Goal: Transaction & Acquisition: Purchase product/service

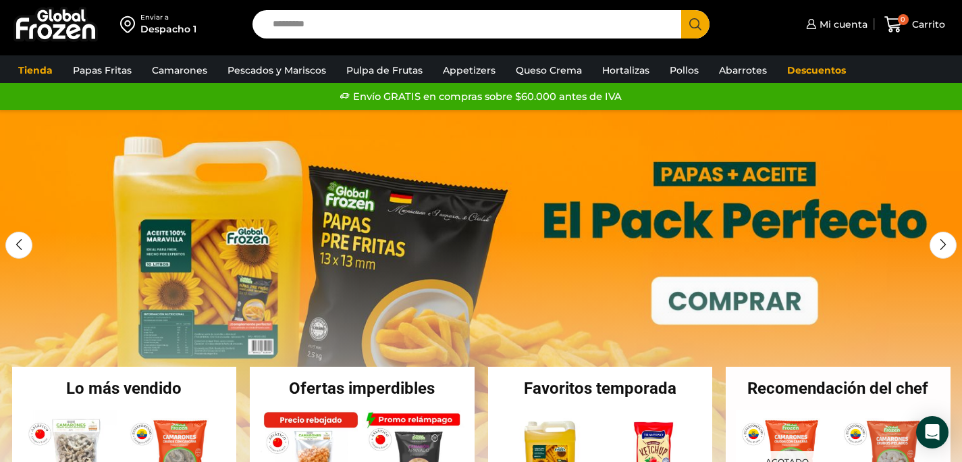
click at [297, 23] on input "Search input" at bounding box center [470, 24] width 409 height 28
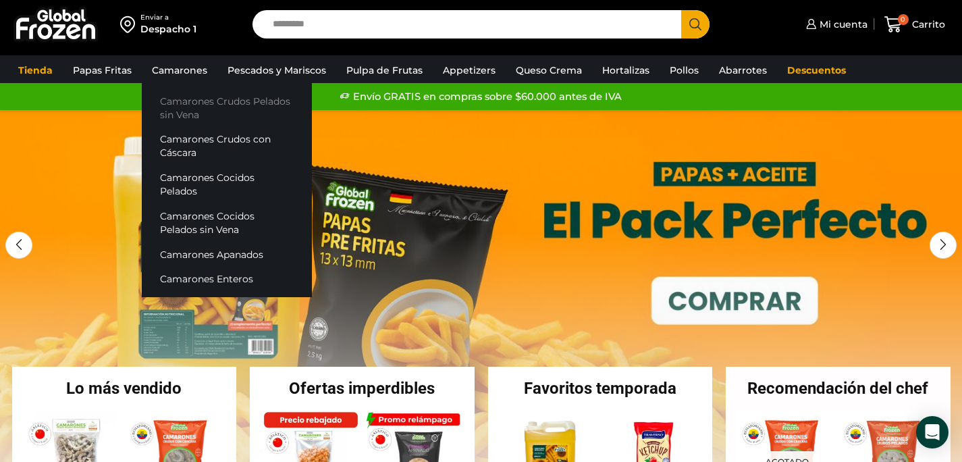
click at [186, 101] on link "Camarones Crudos Pelados sin Vena" at bounding box center [227, 107] width 170 height 38
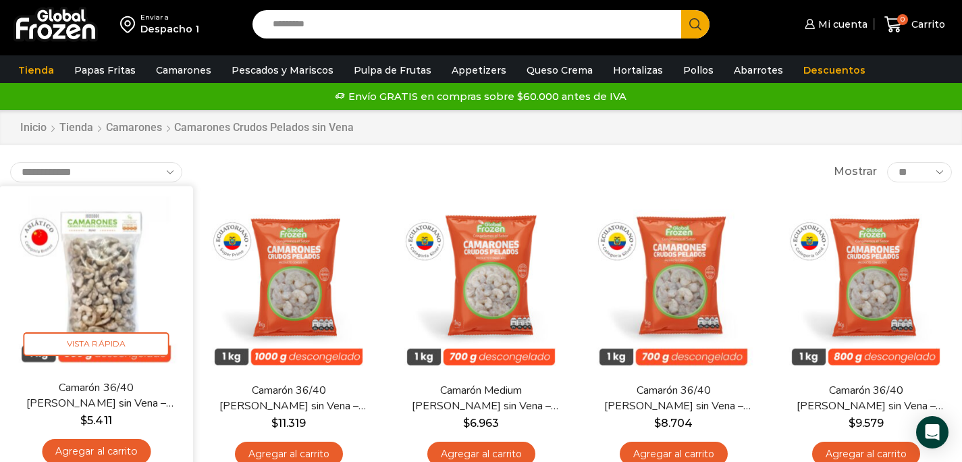
click at [98, 447] on link "Agregar al carrito" at bounding box center [96, 451] width 109 height 25
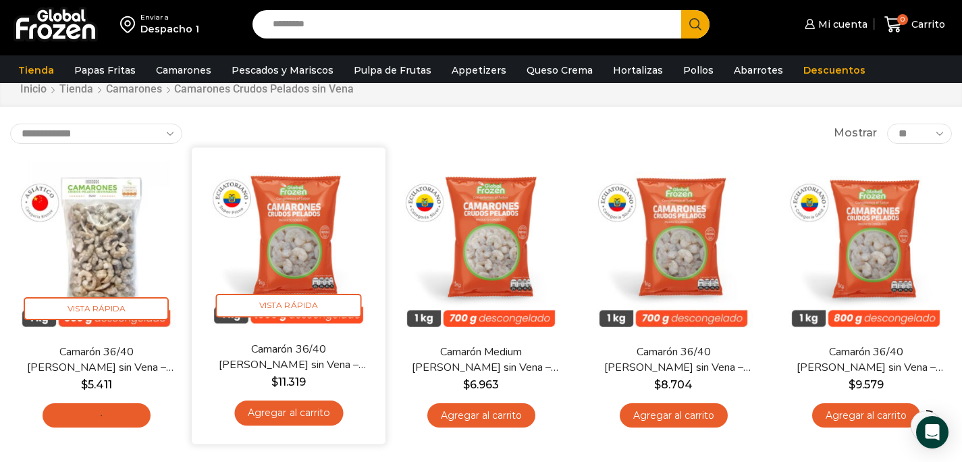
scroll to position [50, 0]
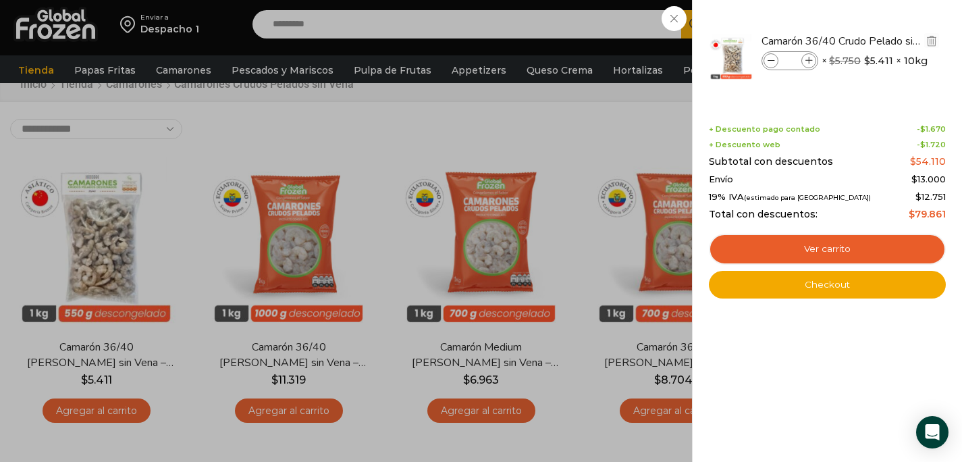
click at [812, 61] on icon at bounding box center [809, 60] width 7 height 7
type input "*"
click at [881, 22] on div "3 Carrito 3 3 Shopping Cart *" at bounding box center [915, 25] width 68 height 32
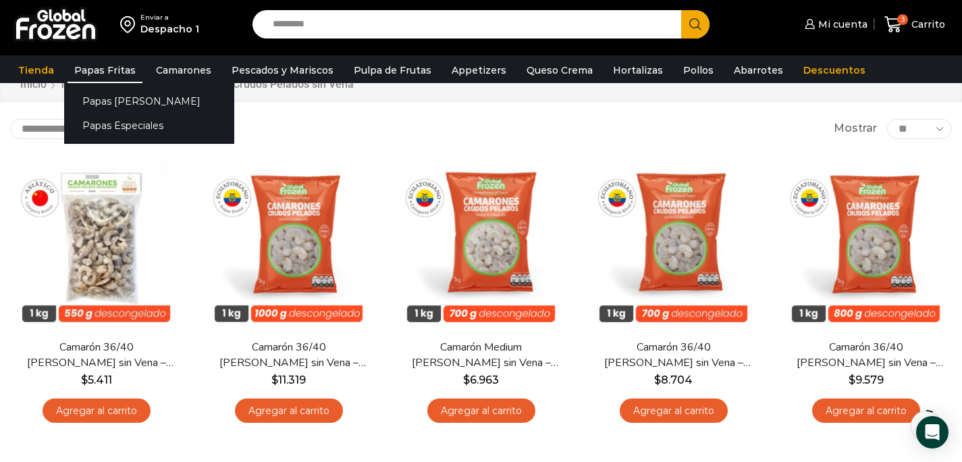
click at [118, 75] on link "Papas Fritas" at bounding box center [105, 70] width 75 height 26
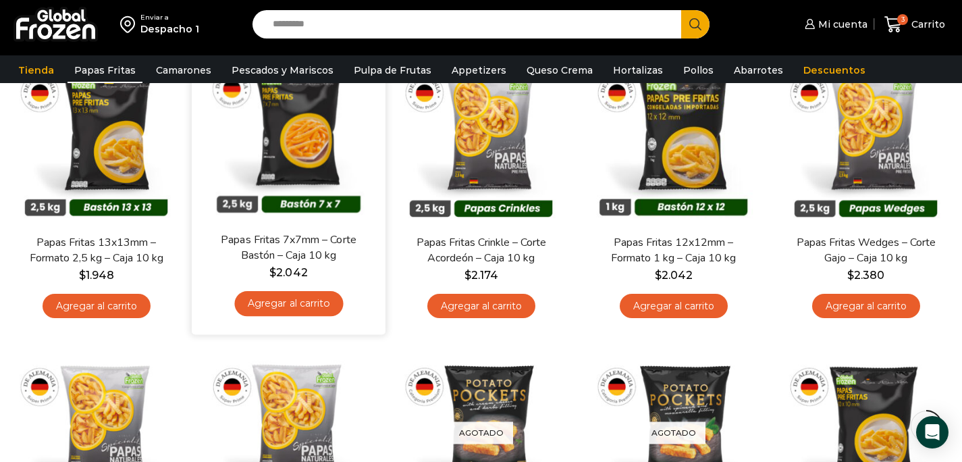
scroll to position [177, 0]
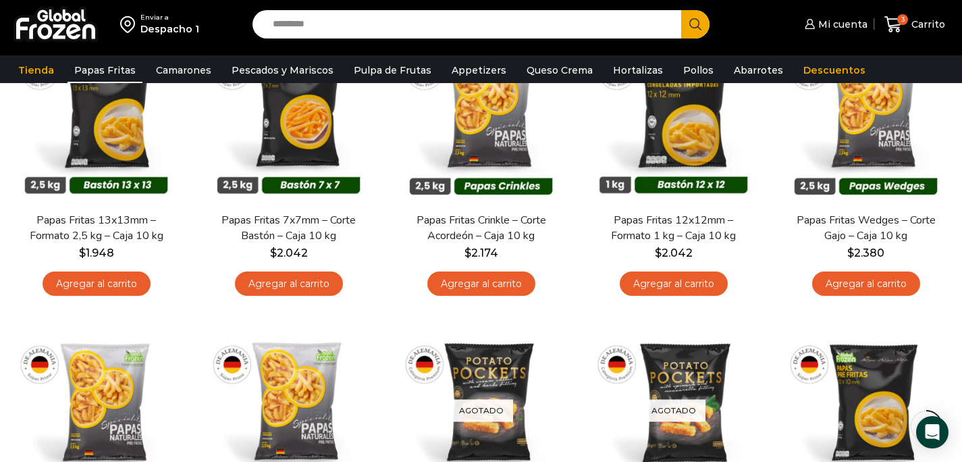
click at [340, 26] on input "Search input" at bounding box center [470, 24] width 409 height 28
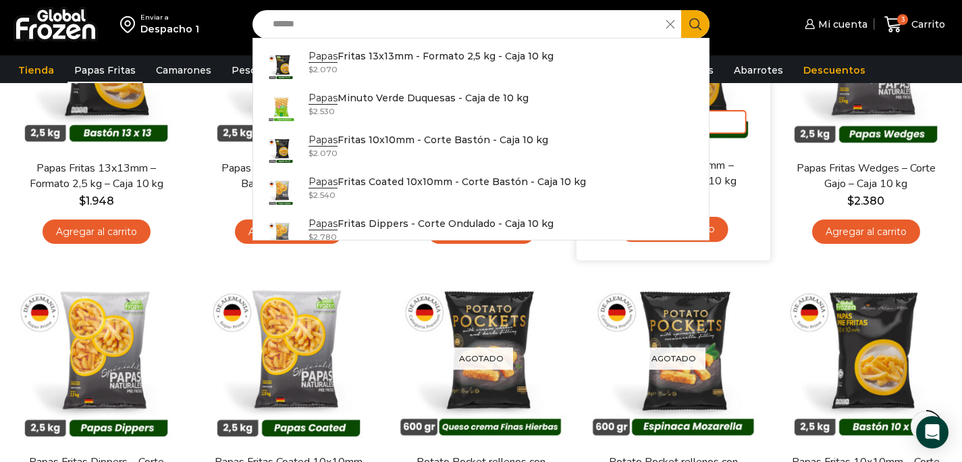
scroll to position [231, 0]
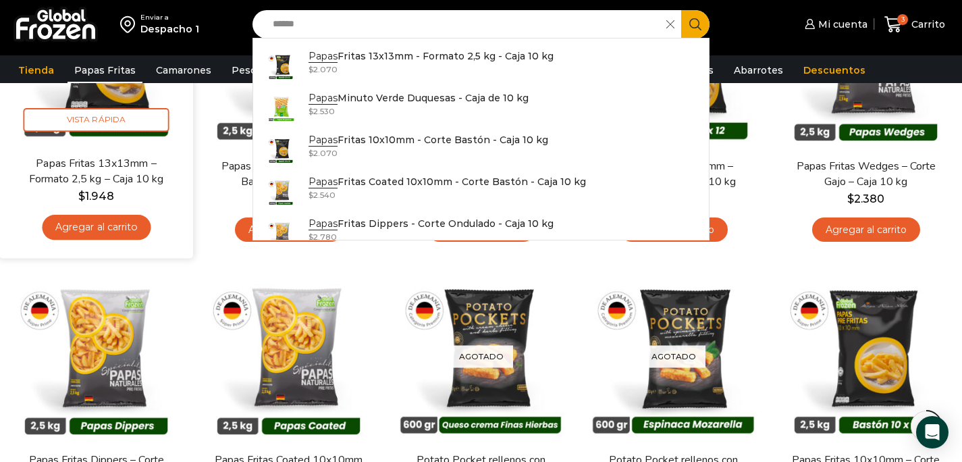
click at [61, 227] on link "Agregar al carrito" at bounding box center [96, 227] width 109 height 25
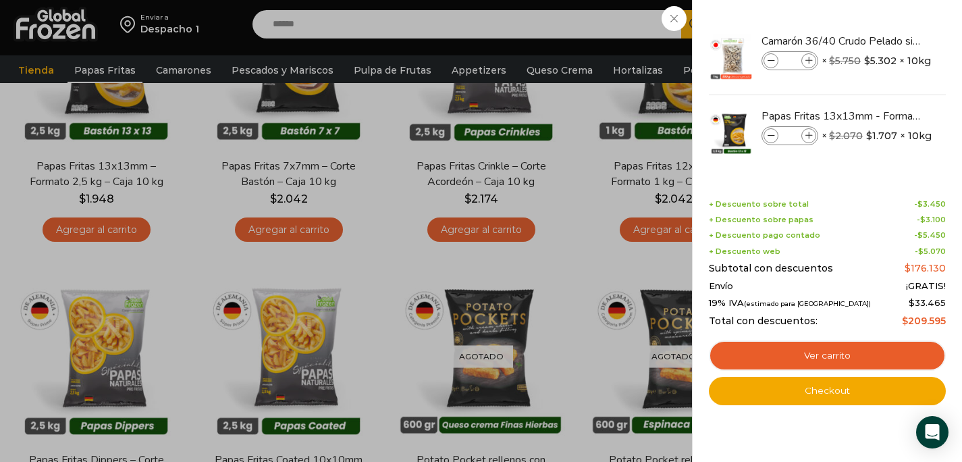
click at [881, 30] on div "4 Carrito 4 4 Shopping Cart *" at bounding box center [915, 25] width 68 height 32
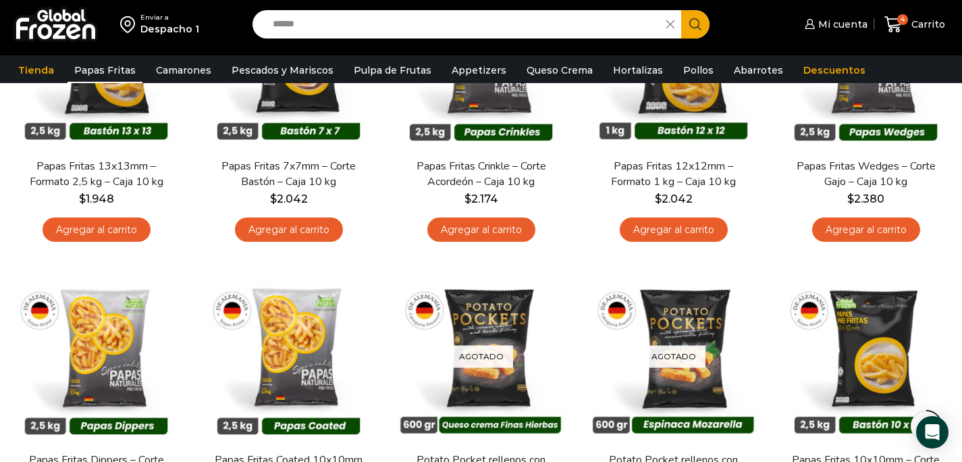
click at [385, 20] on input "*****" at bounding box center [463, 24] width 394 height 28
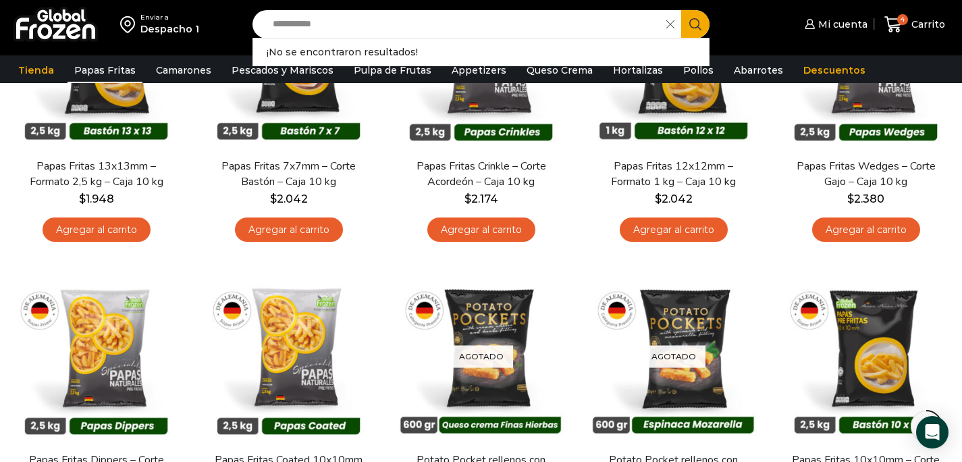
drag, startPoint x: 303, startPoint y: 30, endPoint x: 259, endPoint y: 30, distance: 43.9
click at [260, 30] on div "**********" at bounding box center [482, 24] width 458 height 28
click at [305, 28] on input "**********" at bounding box center [463, 24] width 394 height 28
click at [681, 10] on button "Search" at bounding box center [695, 24] width 28 height 28
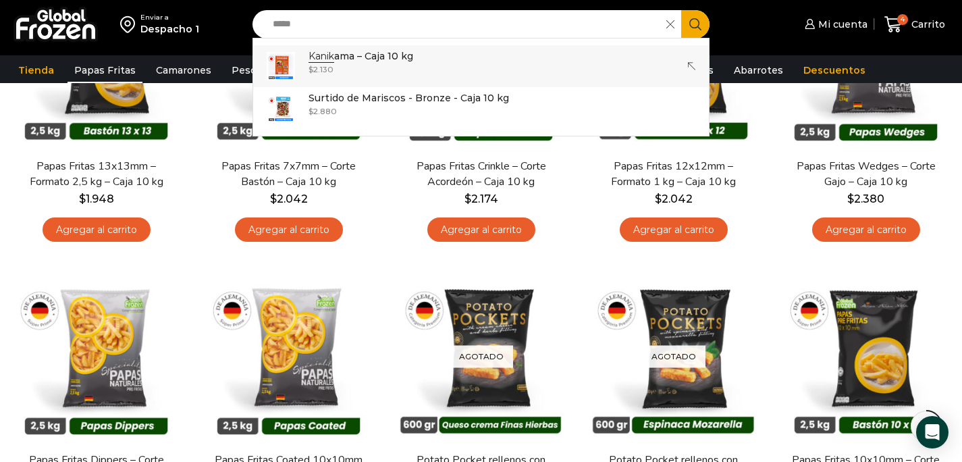
click at [323, 55] on strong "Kanik" at bounding box center [322, 56] width 26 height 13
type input "**********"
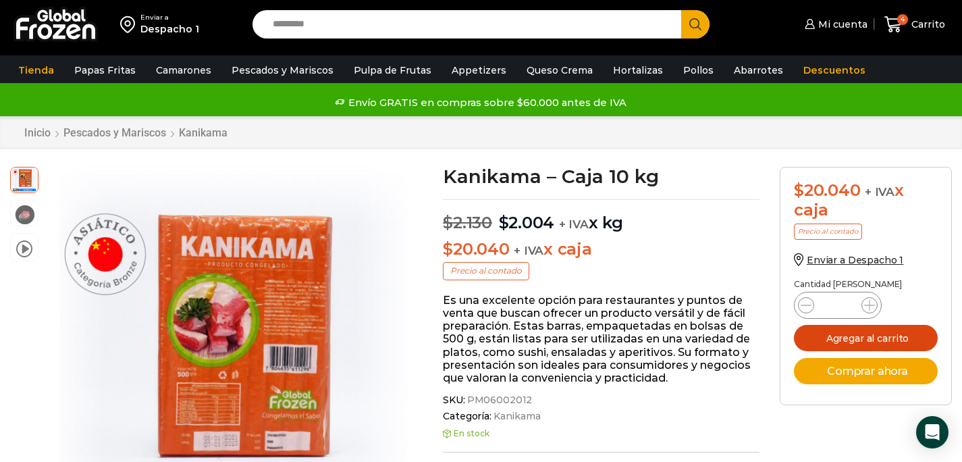
click at [814, 332] on button "Agregar al carrito" at bounding box center [866, 338] width 144 height 26
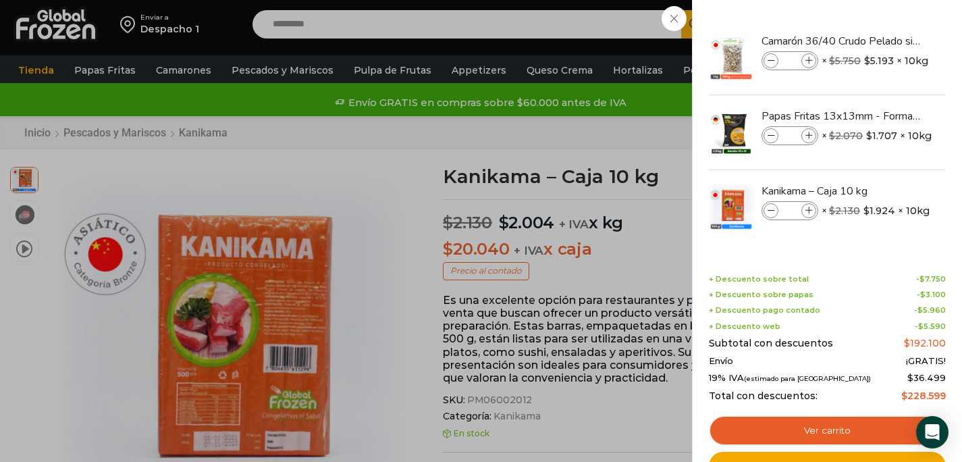
click at [881, 15] on div "5 [GEOGRAPHIC_DATA] 5 5 Shopping Cart *" at bounding box center [915, 25] width 68 height 32
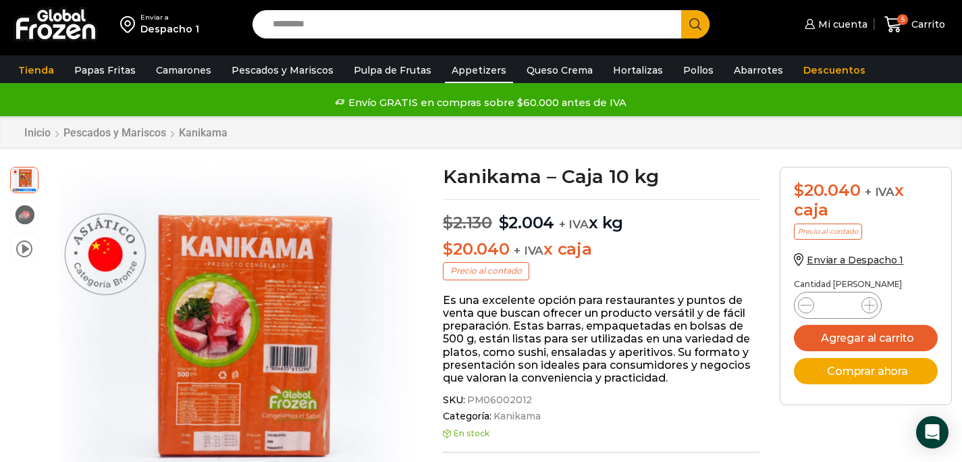
click at [454, 60] on link "Appetizers" at bounding box center [479, 70] width 68 height 26
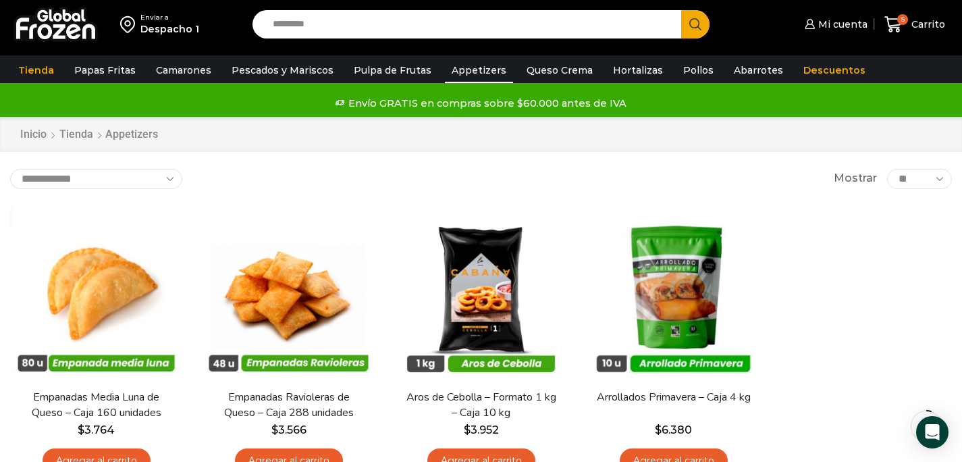
scroll to position [28, 0]
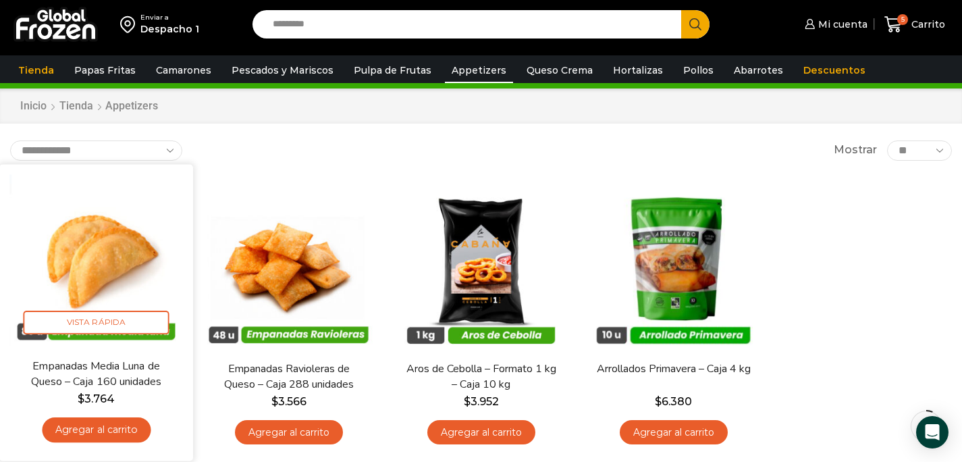
click at [114, 432] on link "Agregar al carrito" at bounding box center [96, 429] width 109 height 25
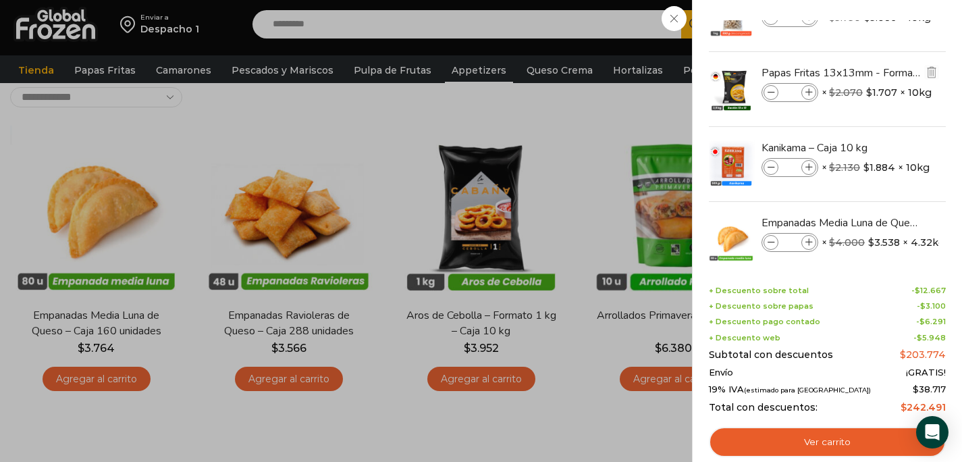
scroll to position [63, 0]
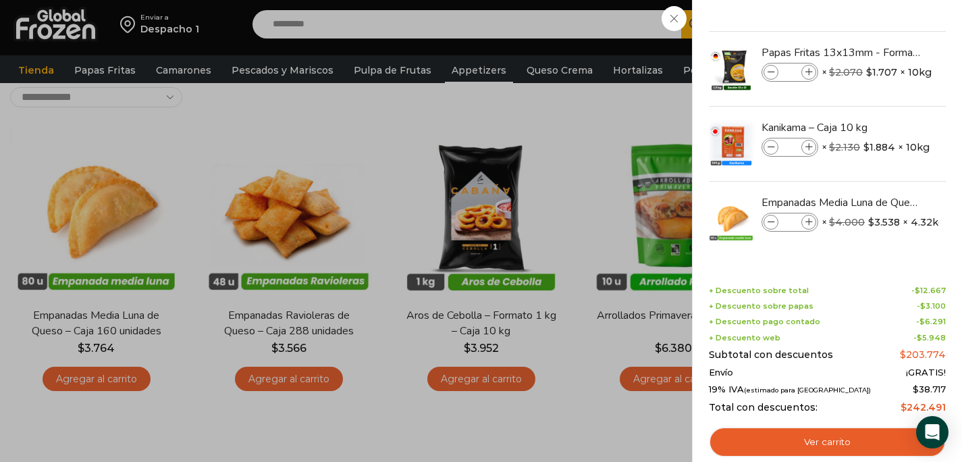
click at [881, 41] on div "6 Carrito 6 6 Shopping Cart *" at bounding box center [915, 25] width 68 height 32
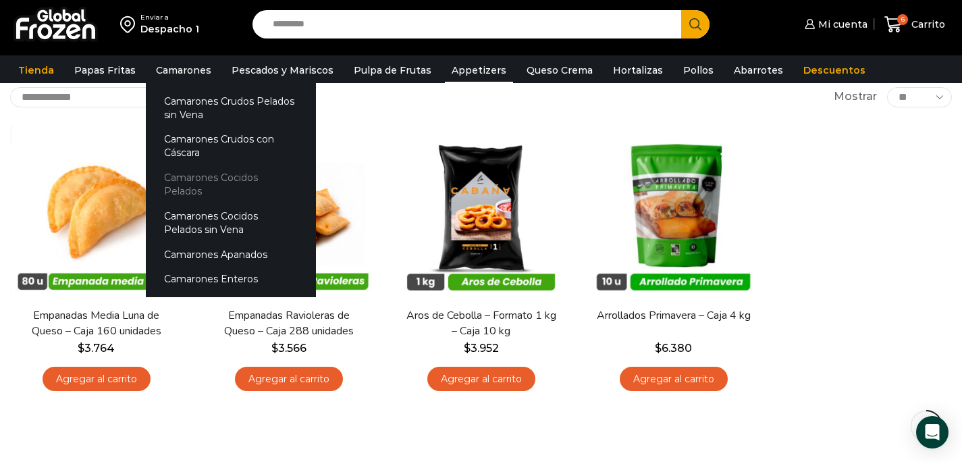
click at [181, 176] on link "Camarones Cocidos Pelados" at bounding box center [231, 184] width 170 height 38
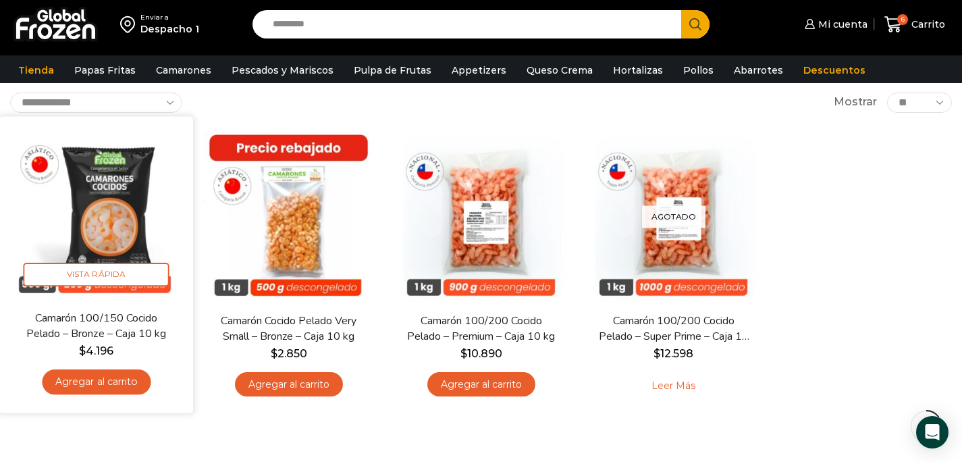
scroll to position [88, 0]
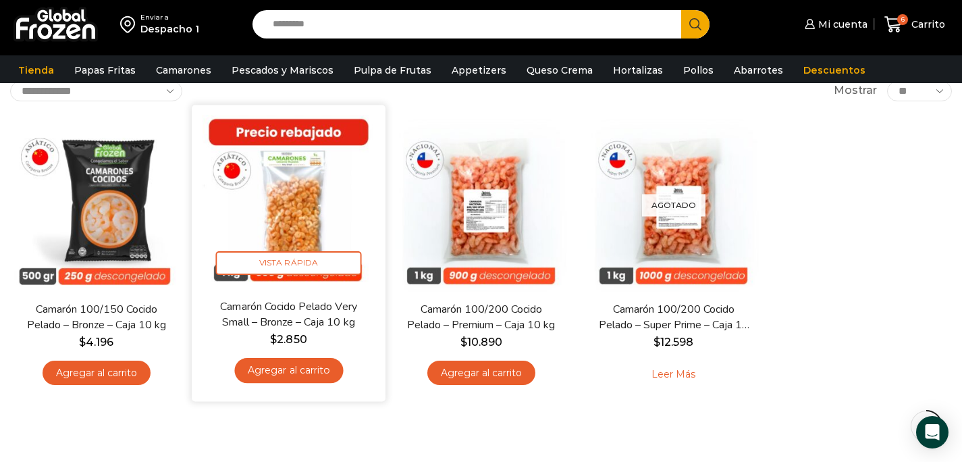
click at [288, 372] on link "Agregar al carrito" at bounding box center [288, 370] width 109 height 25
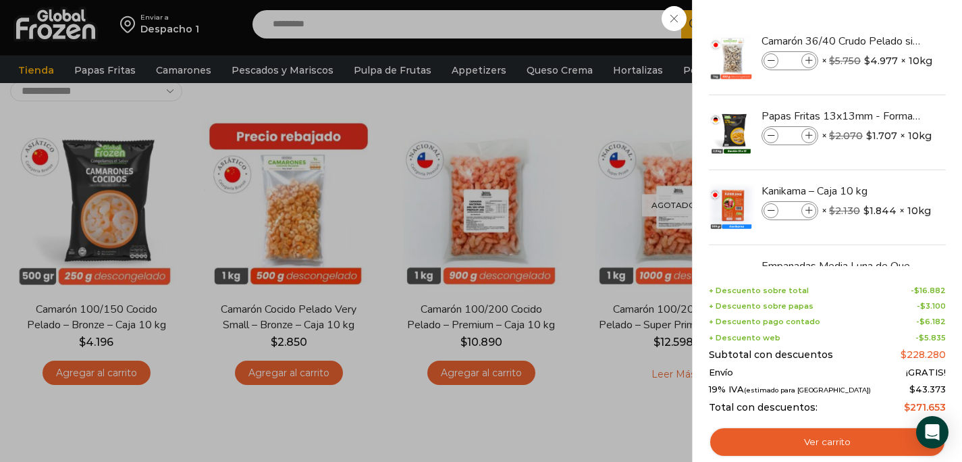
click at [881, 15] on div "7 [GEOGRAPHIC_DATA] 7 7 Shopping Cart *" at bounding box center [915, 25] width 68 height 32
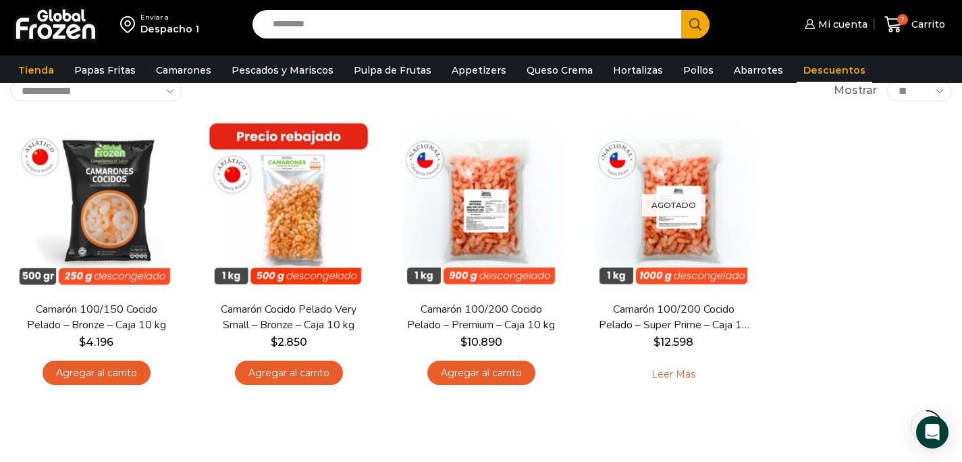
click at [801, 70] on link "Descuentos" at bounding box center [835, 70] width 76 height 26
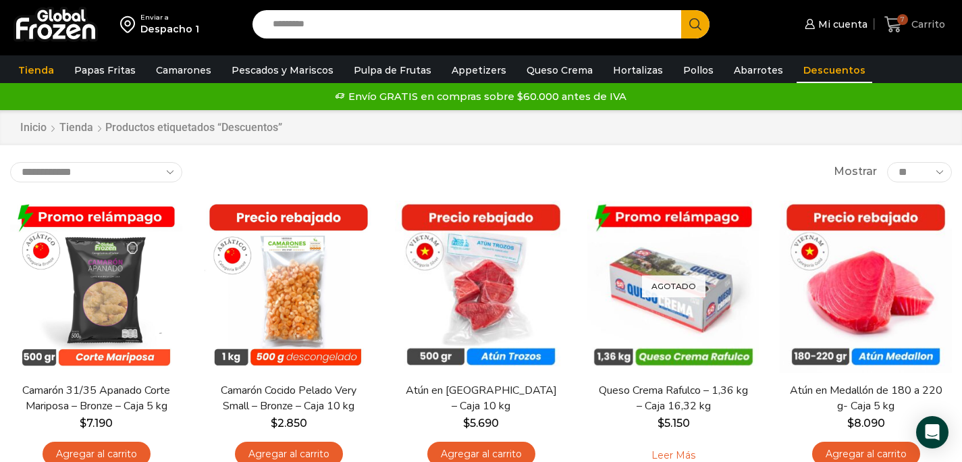
click at [887, 20] on icon at bounding box center [894, 25] width 18 height 18
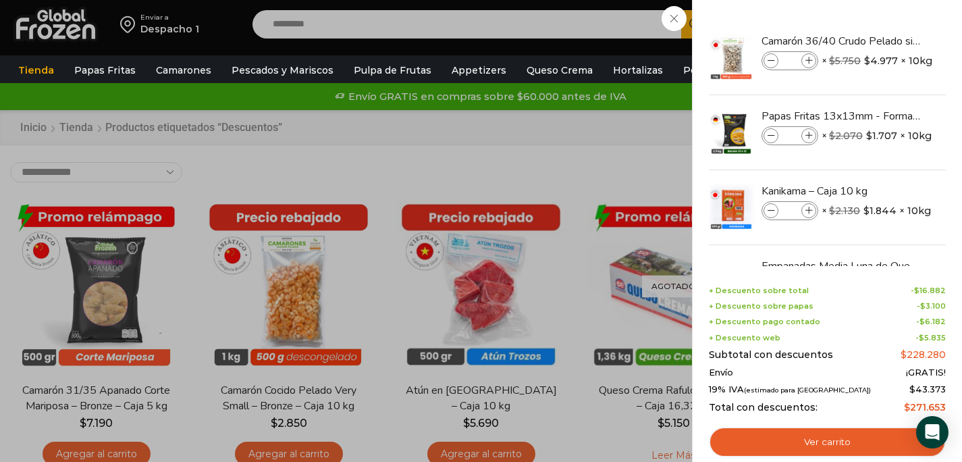
click at [881, 41] on div "7 Carrito 7 7 Shopping Cart * $" at bounding box center [915, 25] width 68 height 32
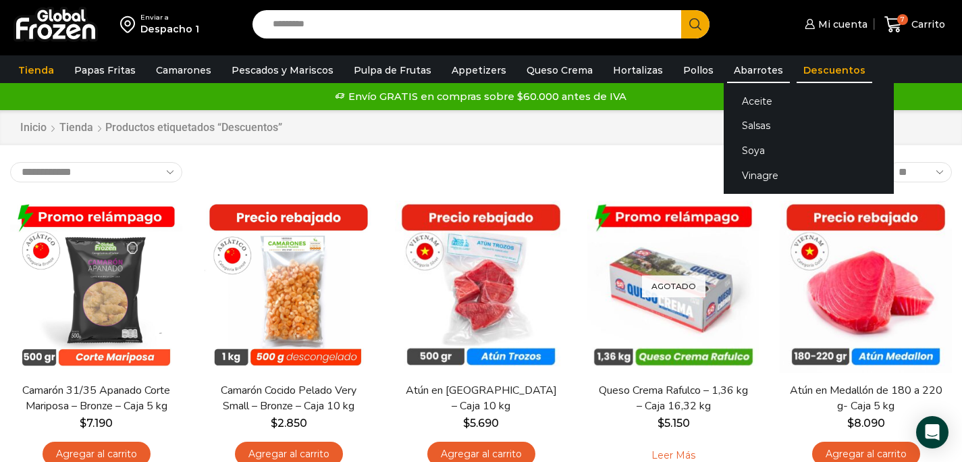
click at [737, 67] on link "Abarrotes" at bounding box center [758, 70] width 63 height 26
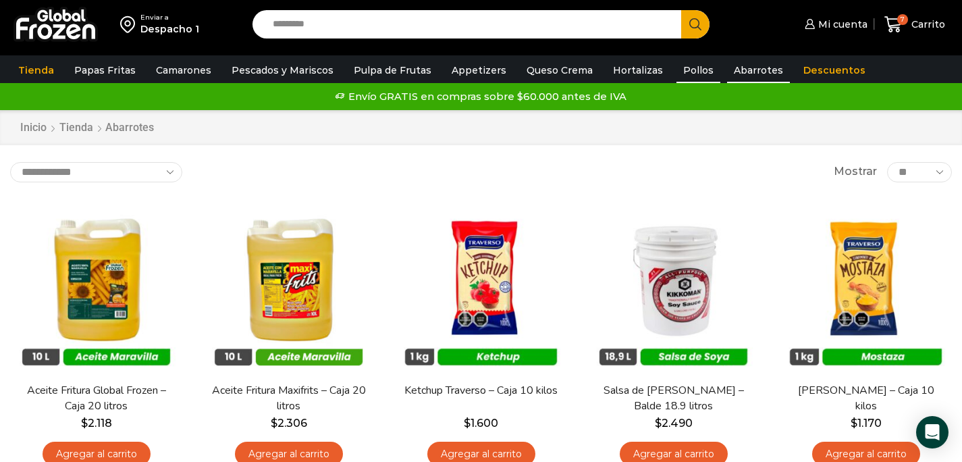
click at [686, 71] on link "Pollos" at bounding box center [699, 70] width 44 height 26
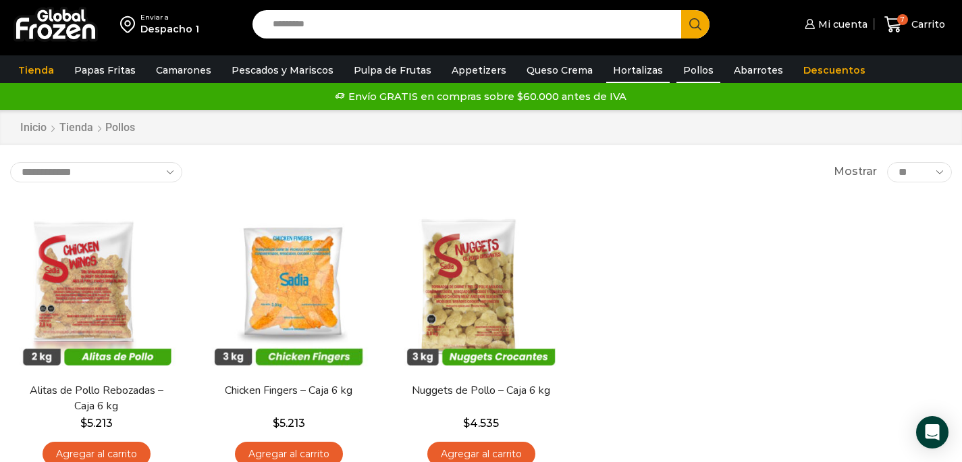
click at [607, 71] on link "Hortalizas" at bounding box center [637, 70] width 63 height 26
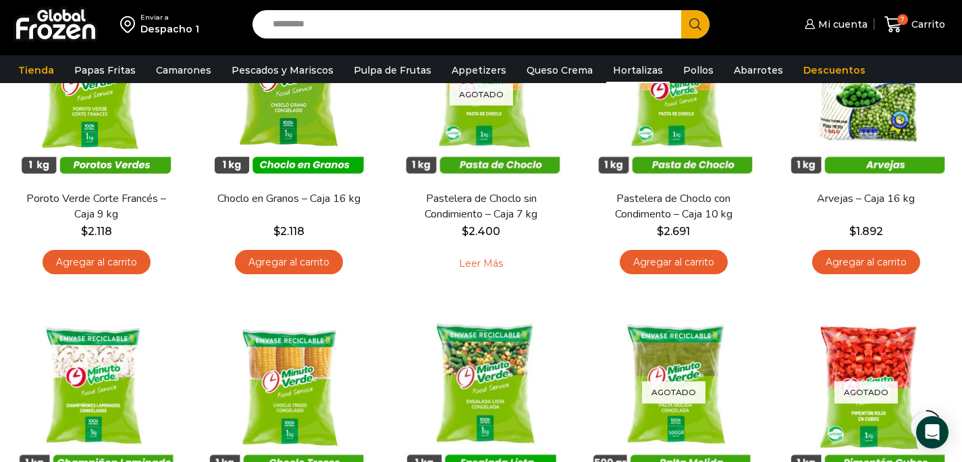
scroll to position [150, 0]
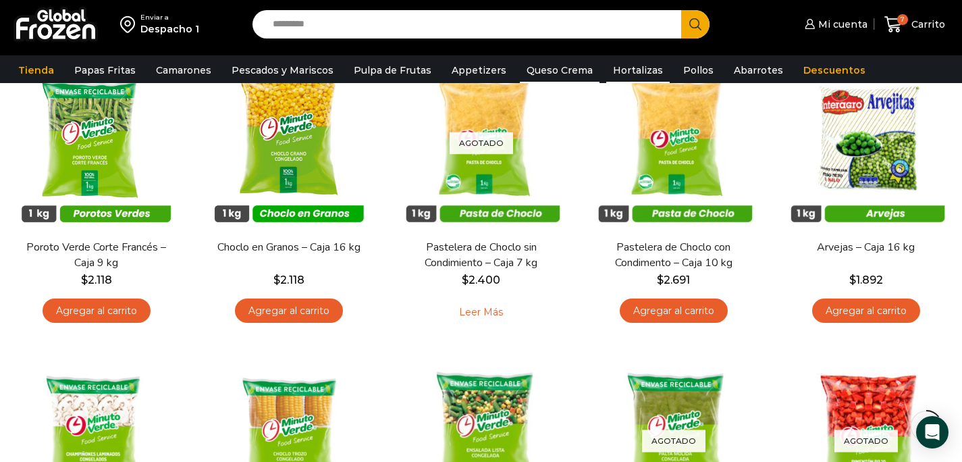
click at [554, 70] on link "Queso Crema" at bounding box center [560, 70] width 80 height 26
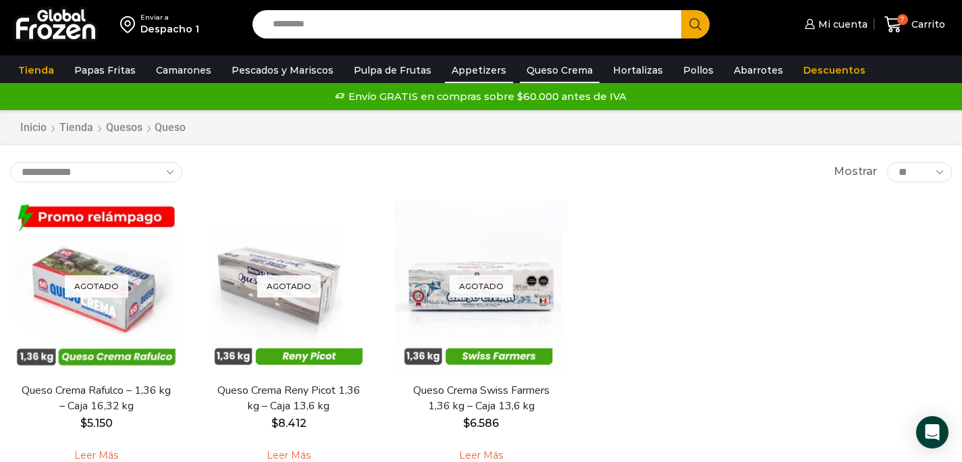
click at [448, 78] on link "Appetizers" at bounding box center [479, 70] width 68 height 26
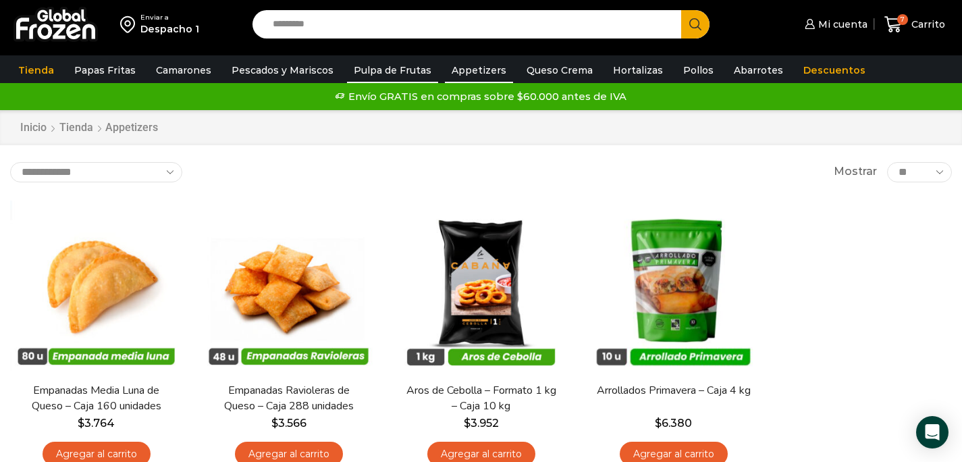
click at [398, 67] on link "Pulpa de Frutas" at bounding box center [392, 70] width 91 height 26
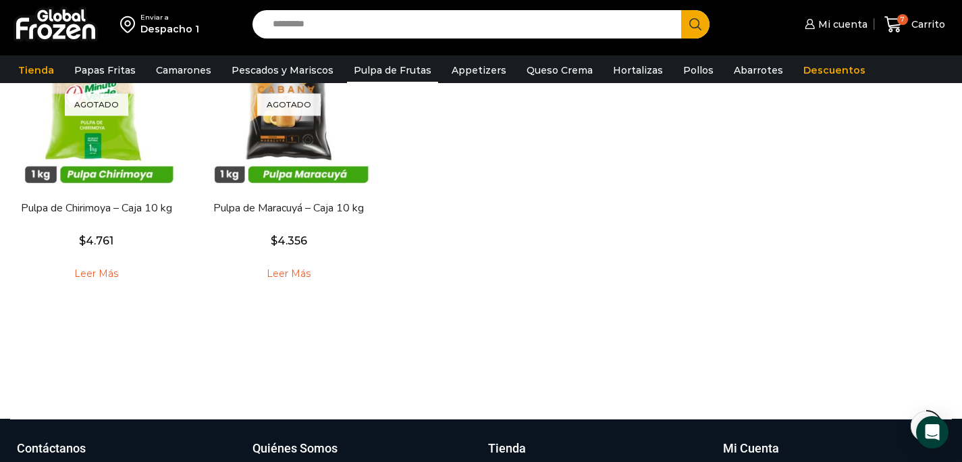
scroll to position [189, 0]
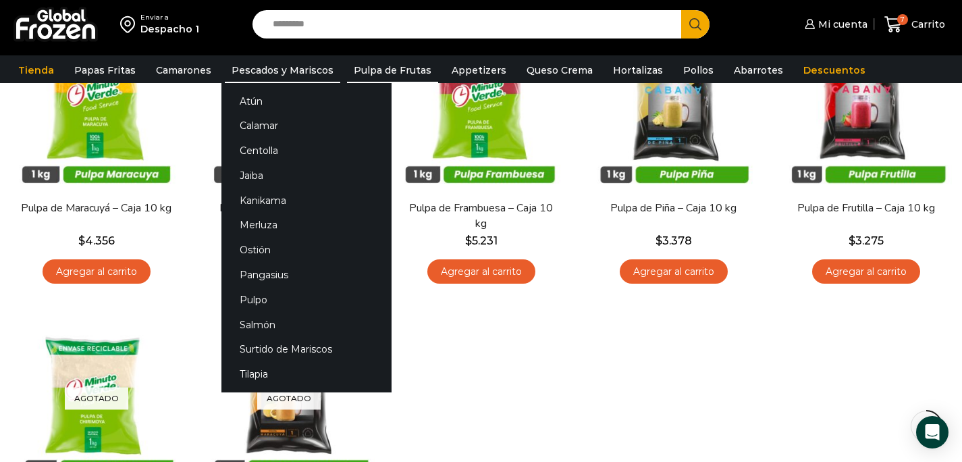
click at [315, 63] on link "Pescados y Mariscos" at bounding box center [282, 70] width 115 height 26
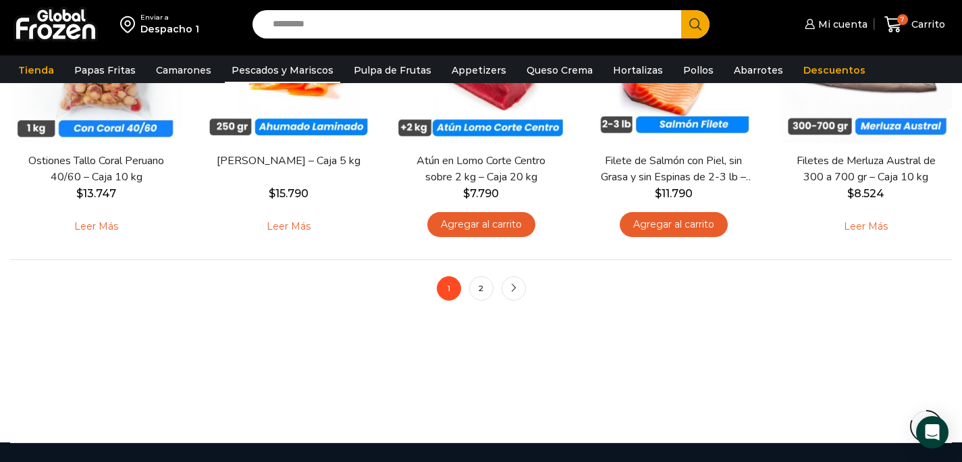
scroll to position [1123, 0]
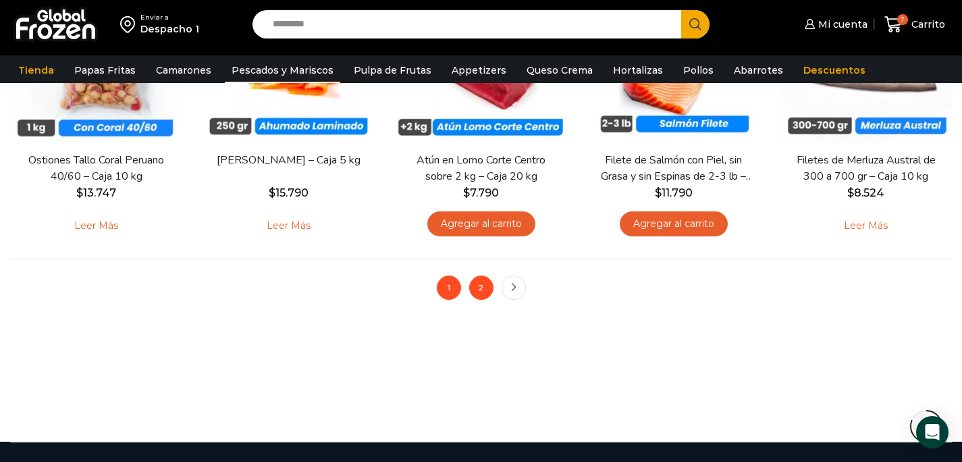
click at [477, 293] on link "2" at bounding box center [481, 288] width 24 height 24
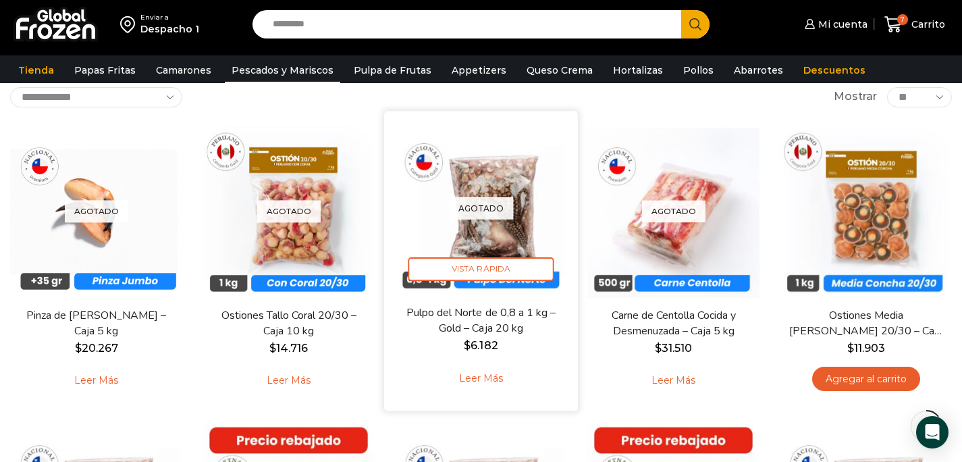
scroll to position [61, 0]
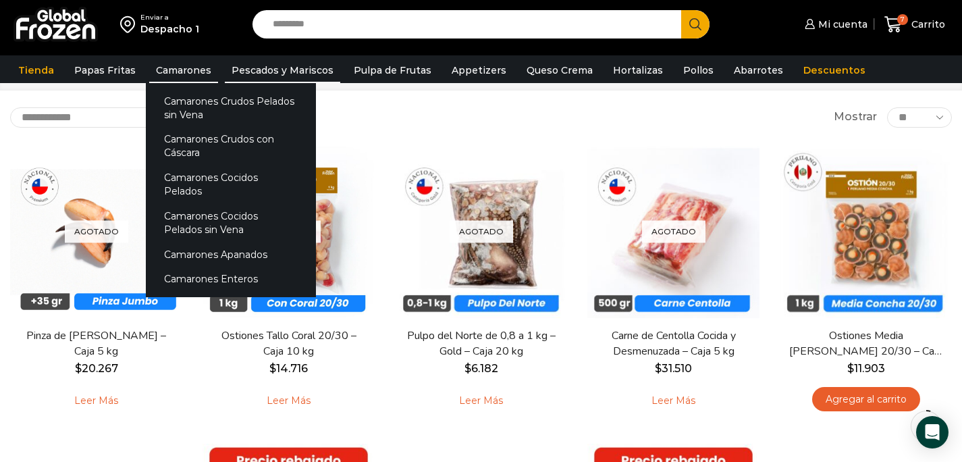
click at [182, 70] on link "Camarones" at bounding box center [183, 70] width 69 height 26
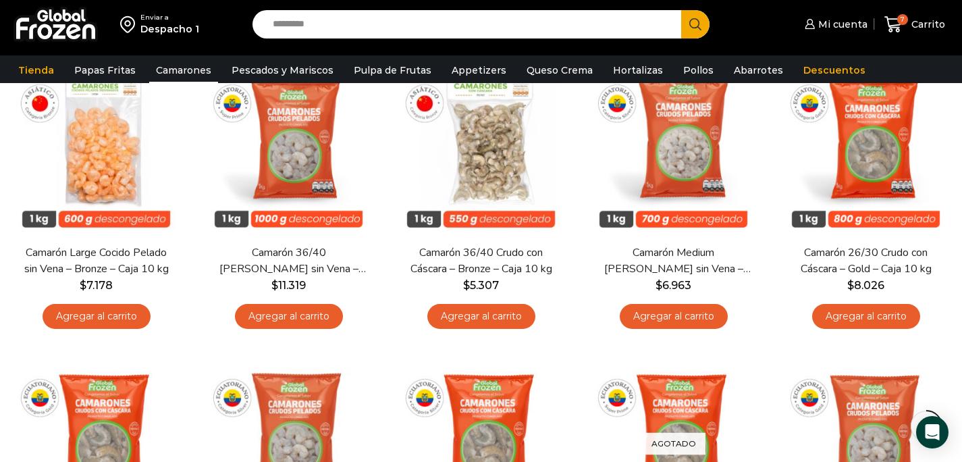
scroll to position [427, 0]
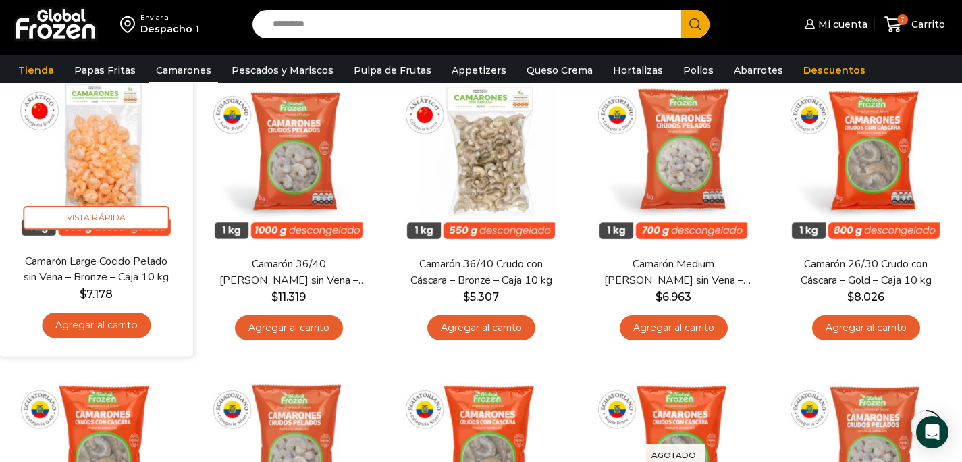
click at [92, 323] on link "Agregar al carrito" at bounding box center [96, 325] width 109 height 25
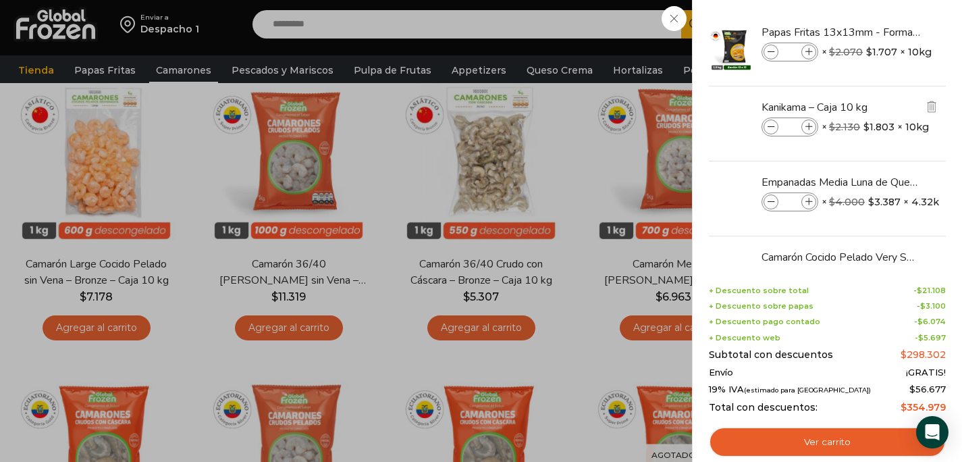
scroll to position [213, 0]
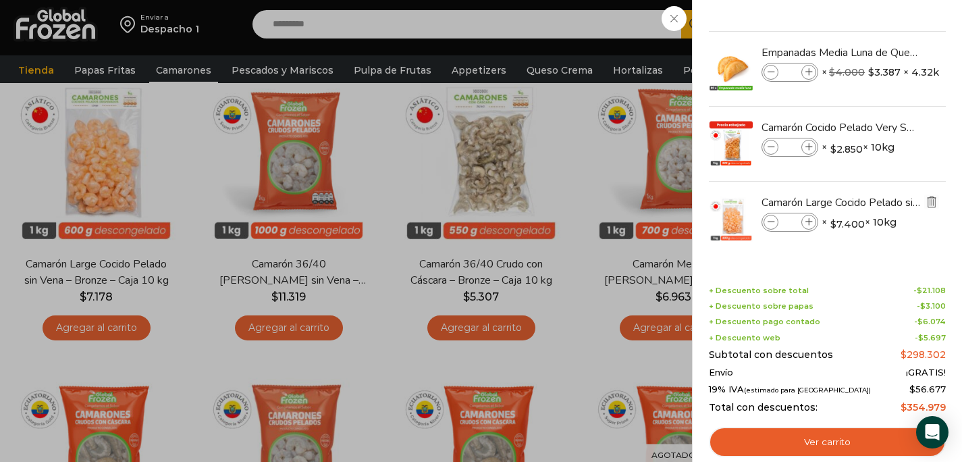
click at [932, 201] on img "Eliminar Camarón Large Cocido Pelado sin Vena - Bronze - Caja 10 kg del carrito" at bounding box center [932, 202] width 12 height 12
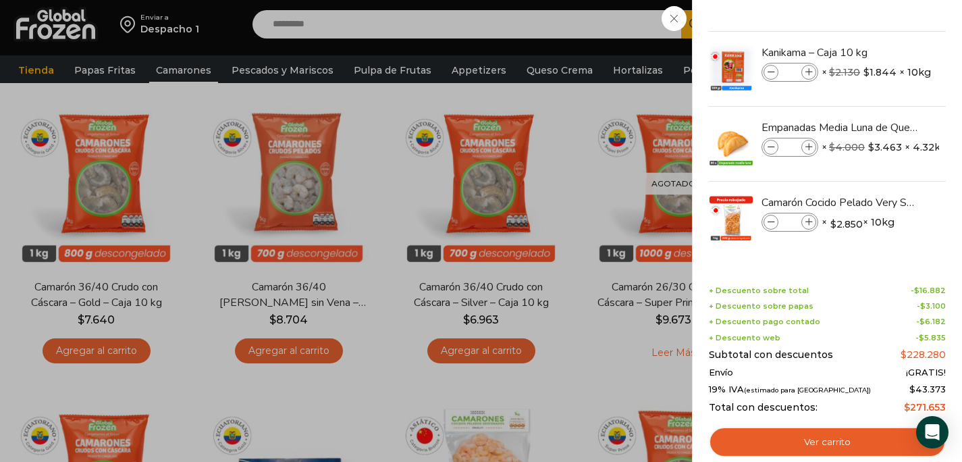
scroll to position [706, 0]
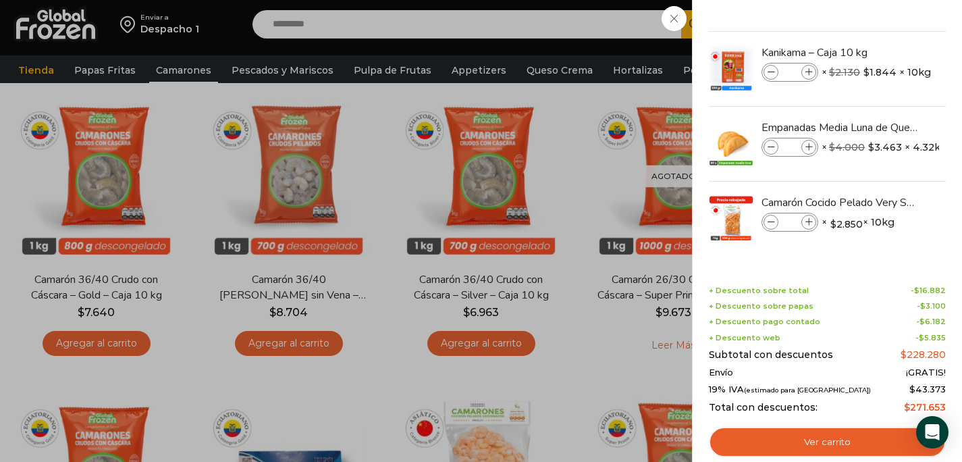
click at [881, 41] on div "7 Carrito 7 7 Shopping Cart *" at bounding box center [915, 25] width 68 height 32
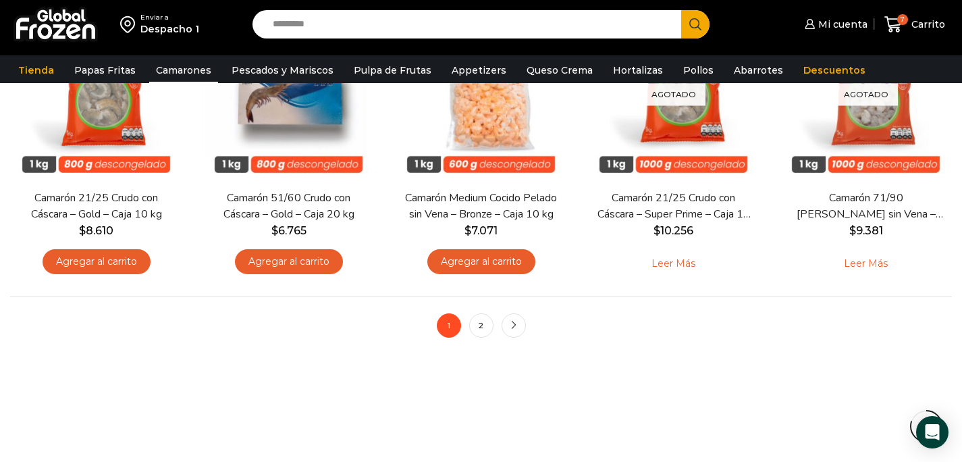
scroll to position [1111, 0]
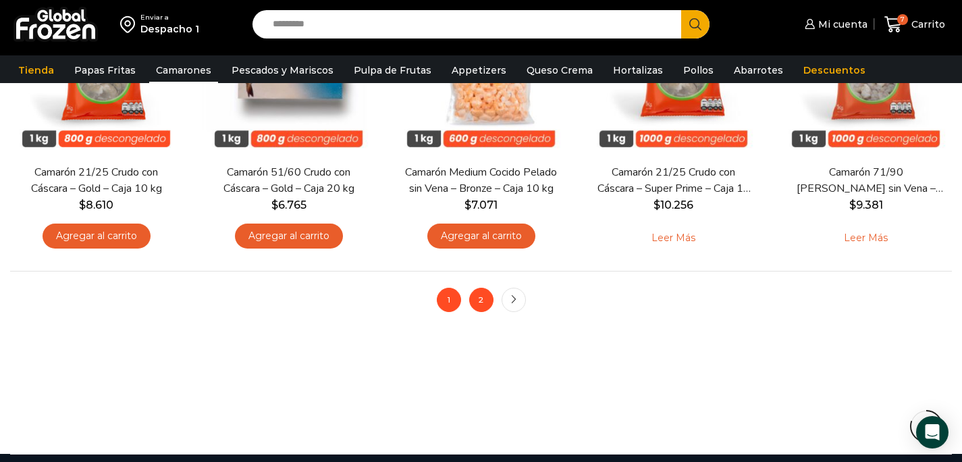
click at [481, 303] on link "2" at bounding box center [481, 300] width 24 height 24
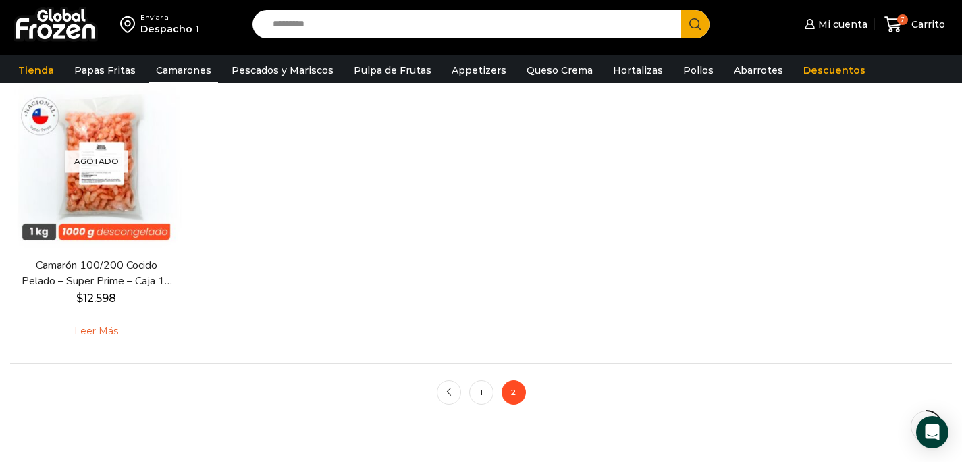
scroll to position [500, 0]
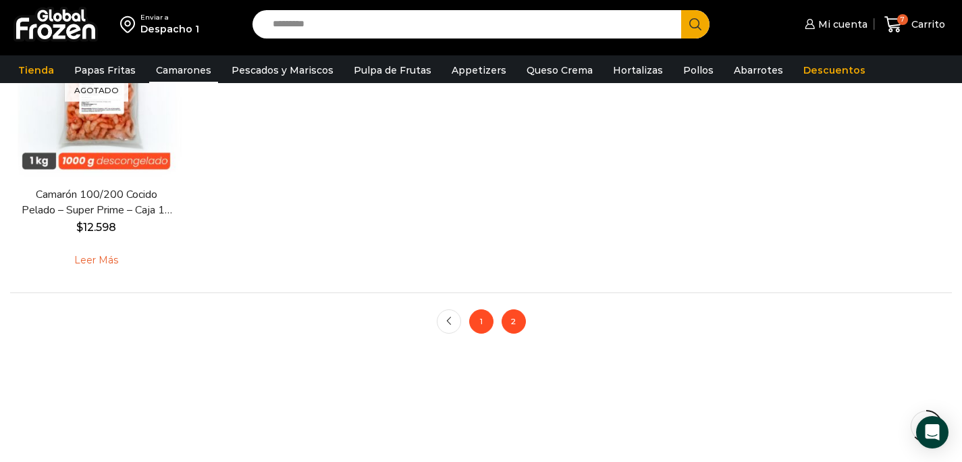
click at [485, 327] on link "1" at bounding box center [481, 321] width 24 height 24
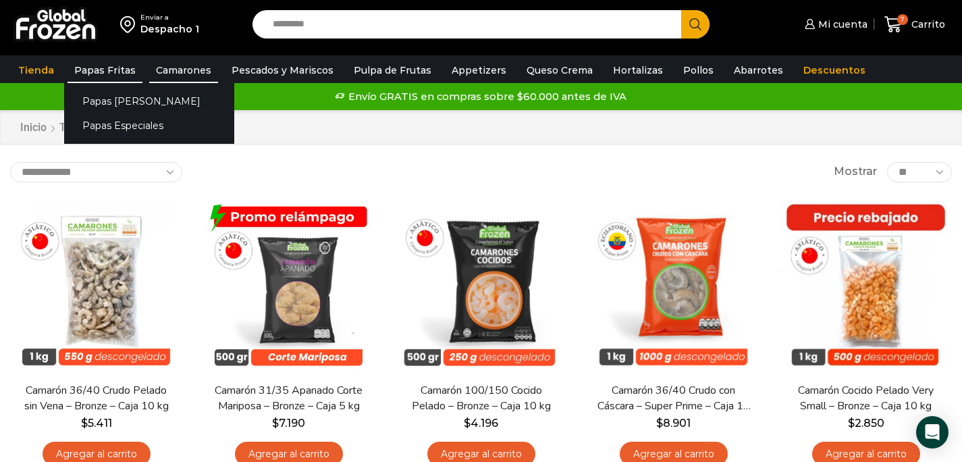
click at [118, 72] on link "Papas Fritas" at bounding box center [105, 70] width 75 height 26
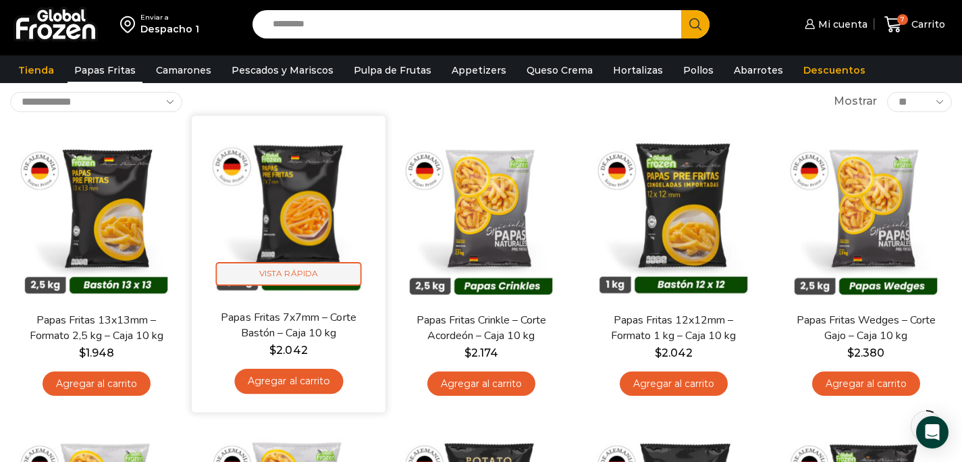
scroll to position [75, 0]
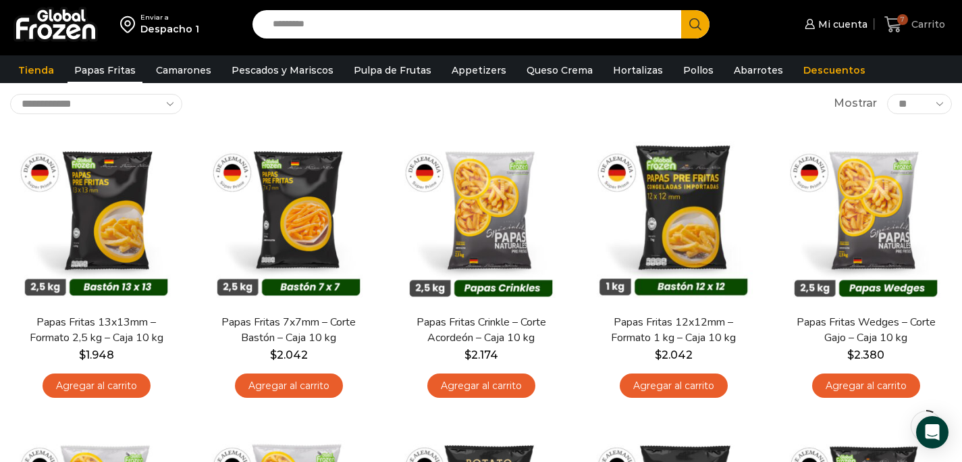
click at [898, 32] on icon at bounding box center [894, 25] width 18 height 18
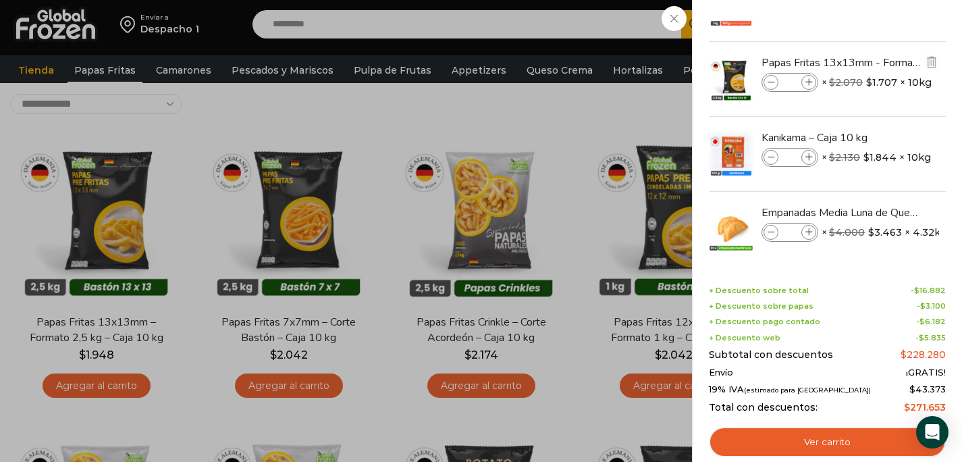
scroll to position [138, 0]
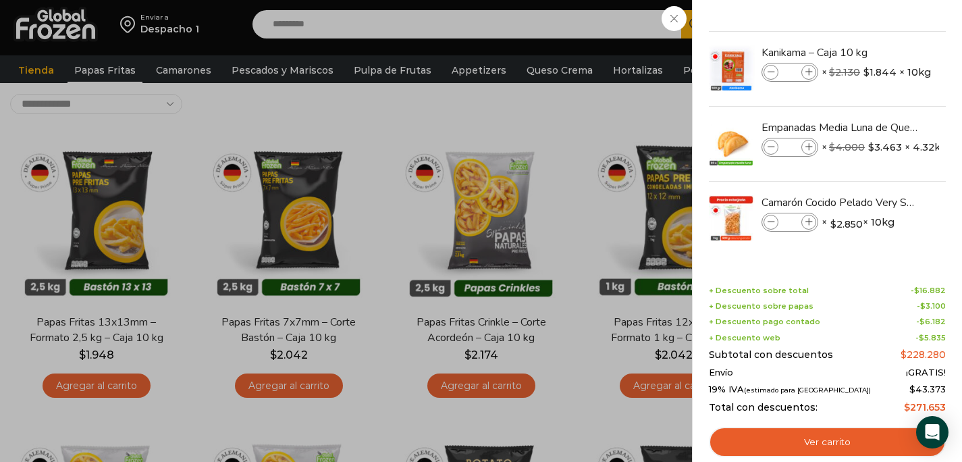
click at [881, 17] on div "7 [GEOGRAPHIC_DATA] 7 7 Shopping Cart * $" at bounding box center [915, 25] width 68 height 32
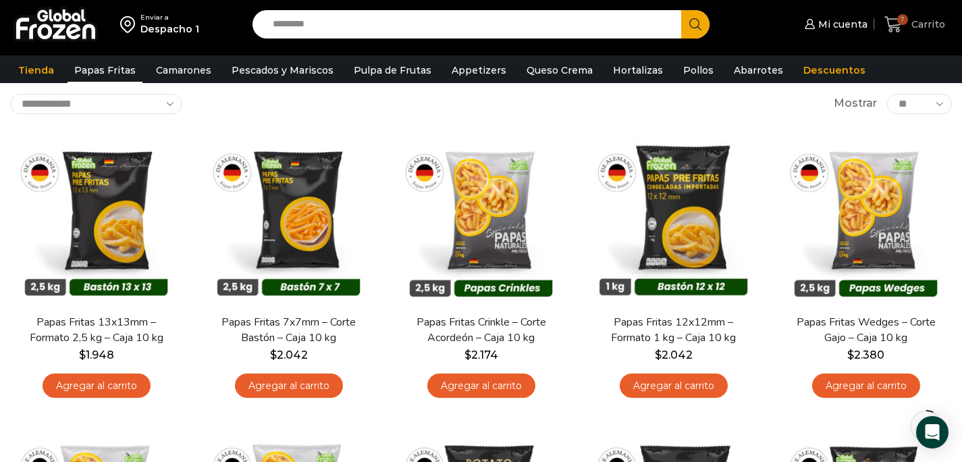
click at [910, 24] on span "Carrito" at bounding box center [926, 25] width 37 height 14
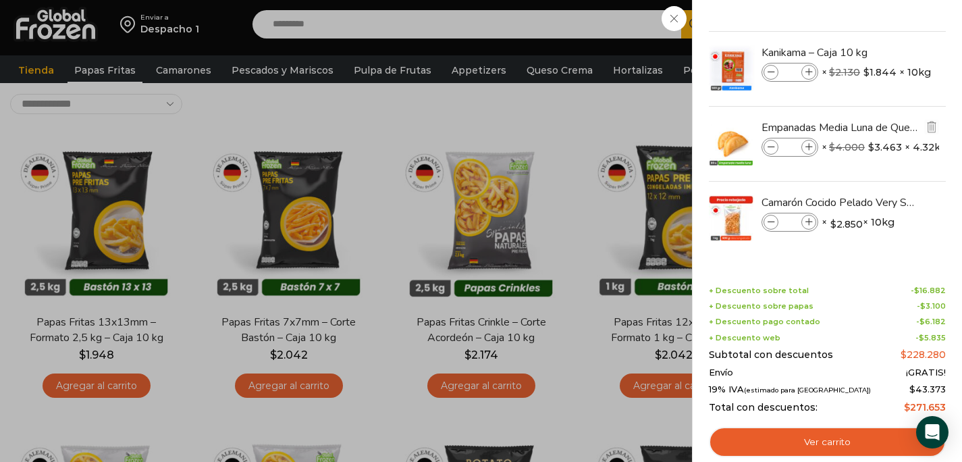
scroll to position [0, 0]
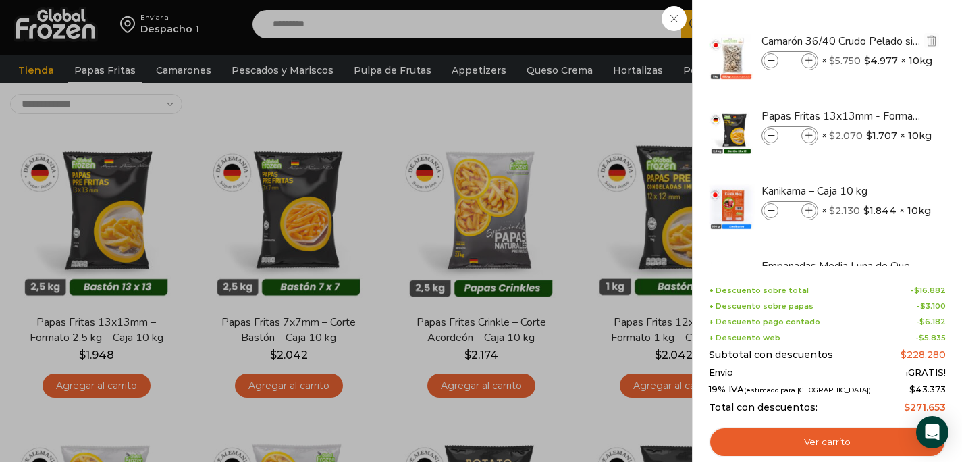
click at [808, 66] on span at bounding box center [809, 60] width 15 height 15
type input "*"
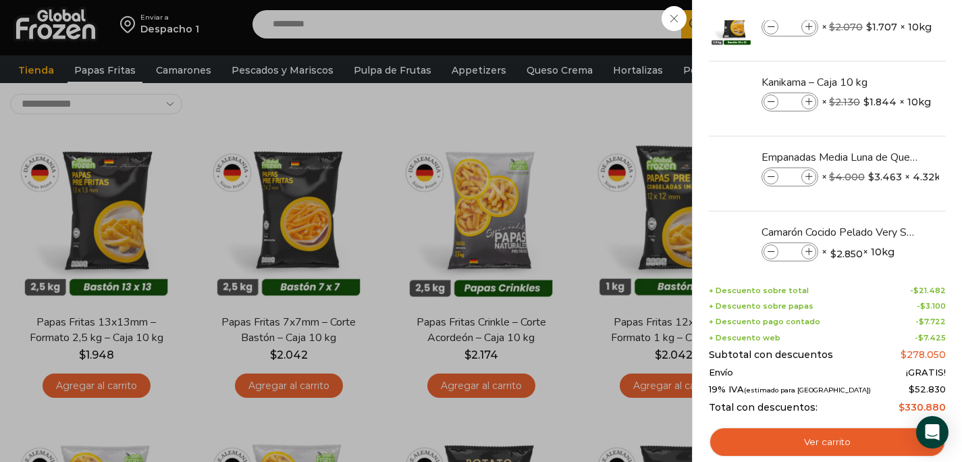
scroll to position [138, 0]
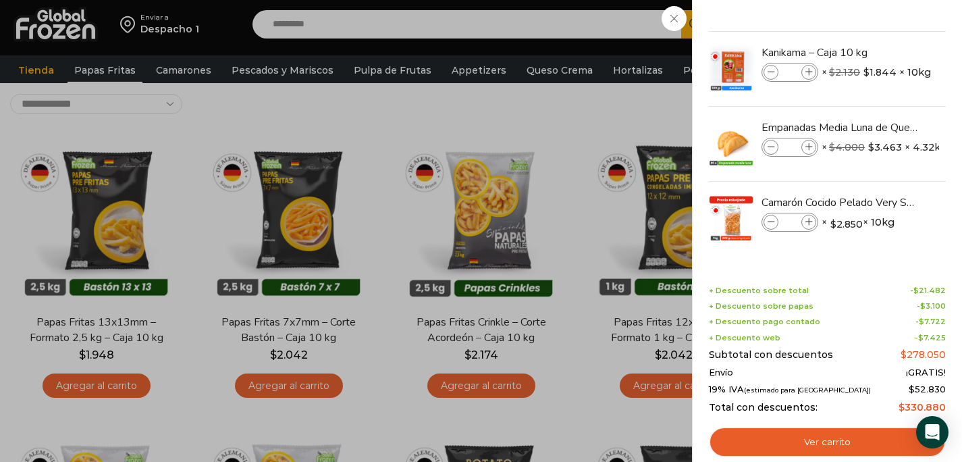
click at [881, 41] on div "8 Carrito 8 8 Shopping Cart *" at bounding box center [915, 25] width 68 height 32
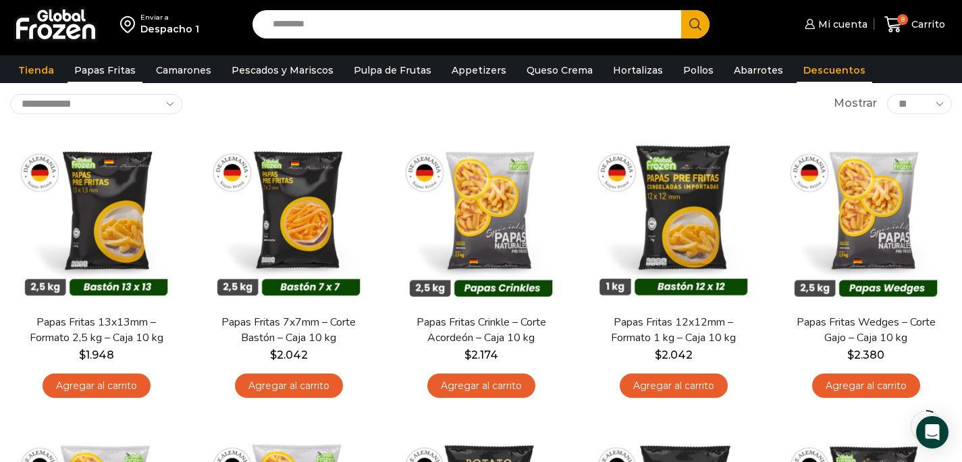
click at [810, 71] on link "Descuentos" at bounding box center [835, 70] width 76 height 26
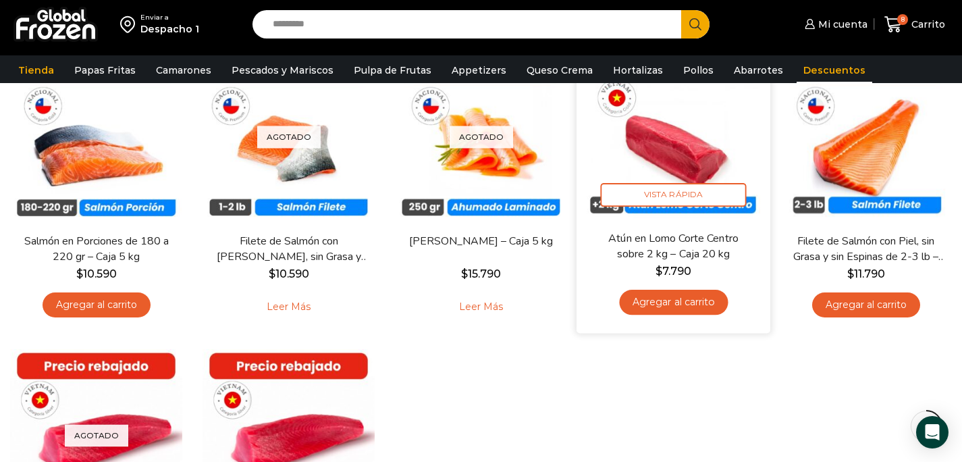
scroll to position [436, 0]
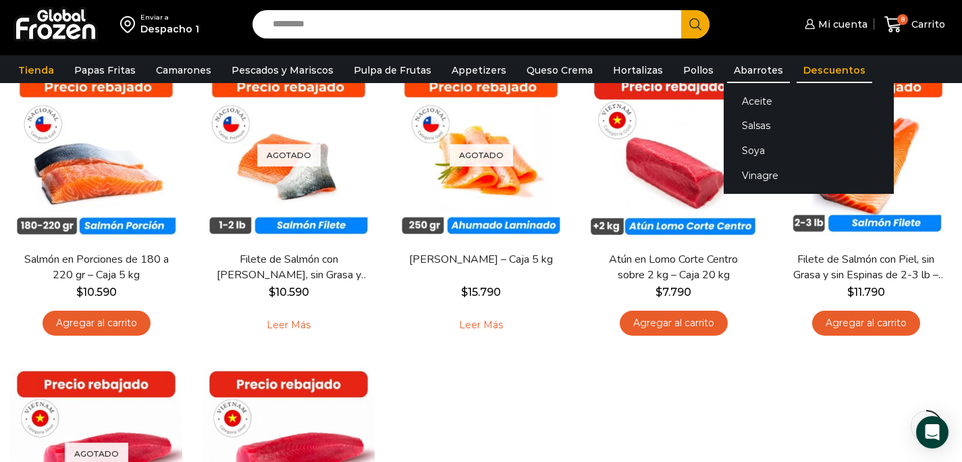
click at [737, 65] on link "Abarrotes" at bounding box center [758, 70] width 63 height 26
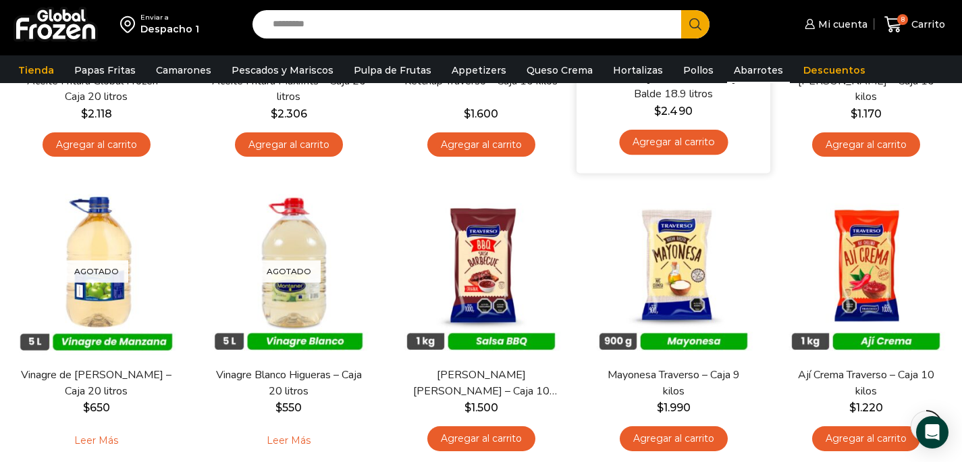
scroll to position [255, 0]
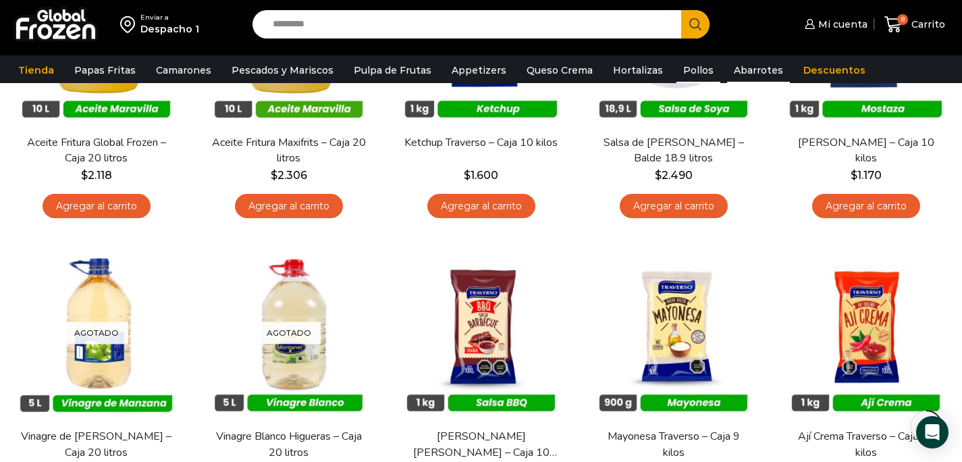
click at [686, 76] on link "Pollos" at bounding box center [699, 70] width 44 height 26
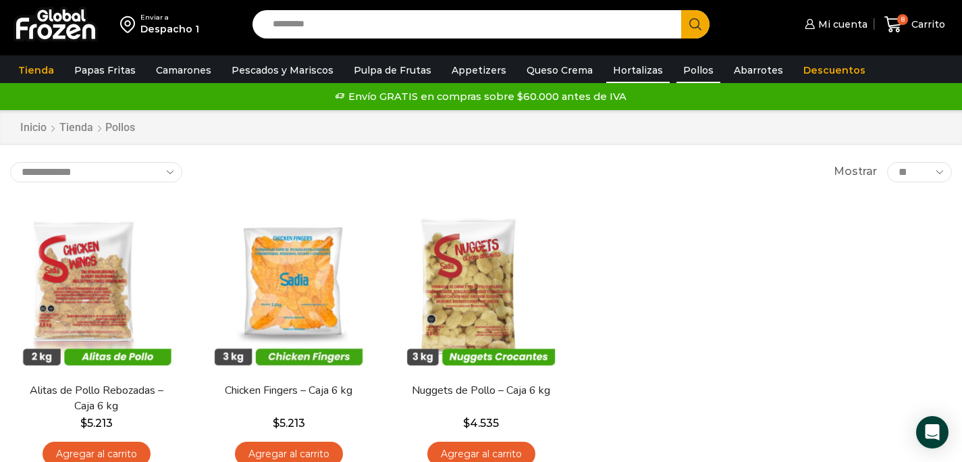
click at [606, 71] on link "Hortalizas" at bounding box center [637, 70] width 63 height 26
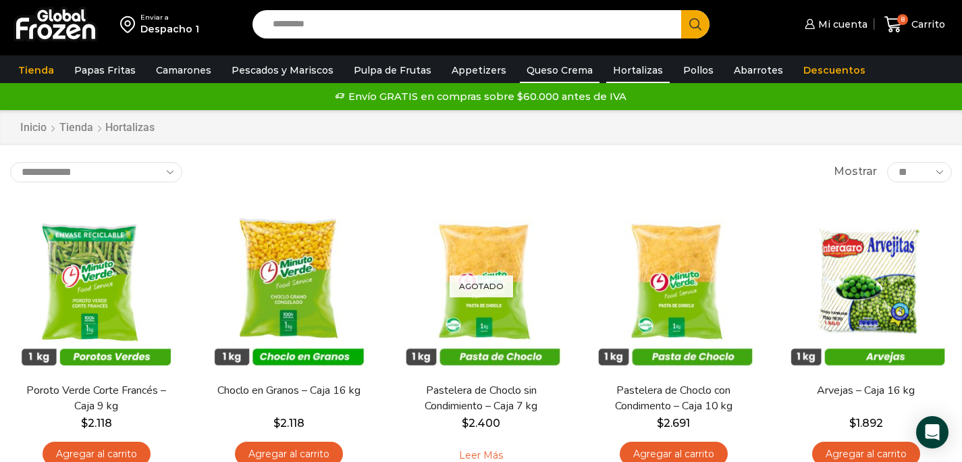
click at [526, 74] on link "Queso Crema" at bounding box center [560, 70] width 80 height 26
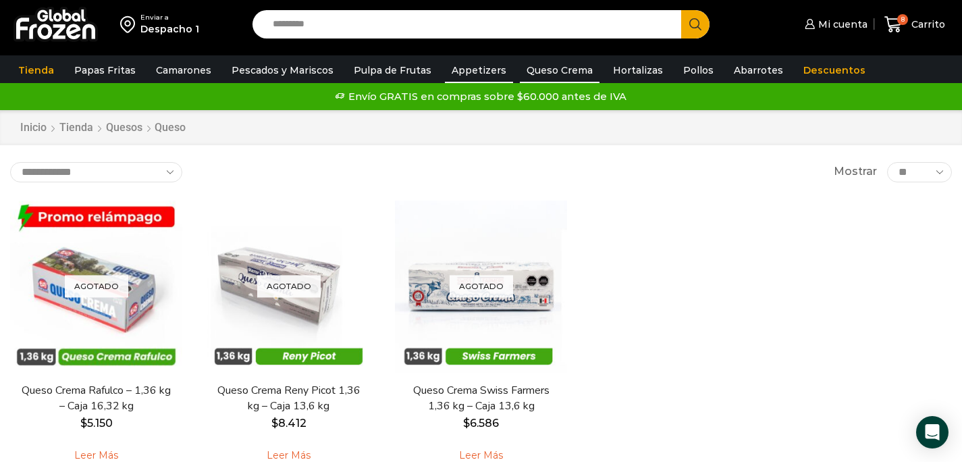
click at [489, 70] on link "Appetizers" at bounding box center [479, 70] width 68 height 26
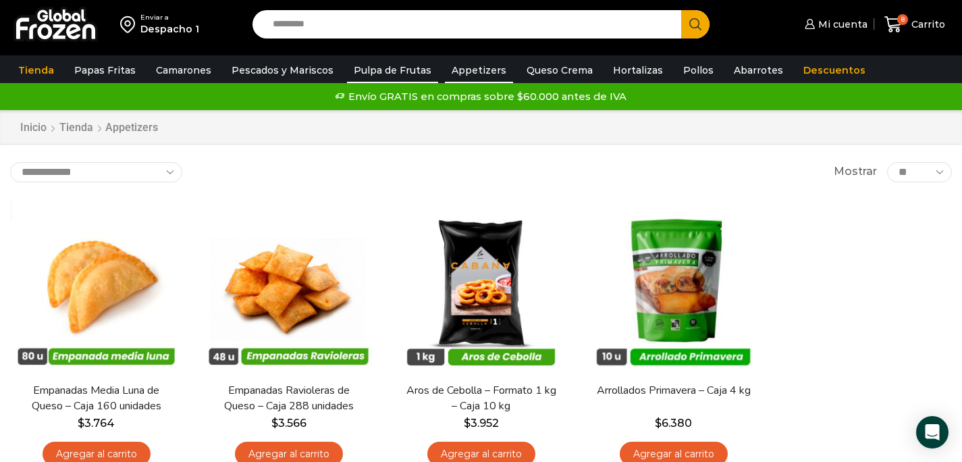
click at [396, 70] on link "Pulpa de Frutas" at bounding box center [392, 70] width 91 height 26
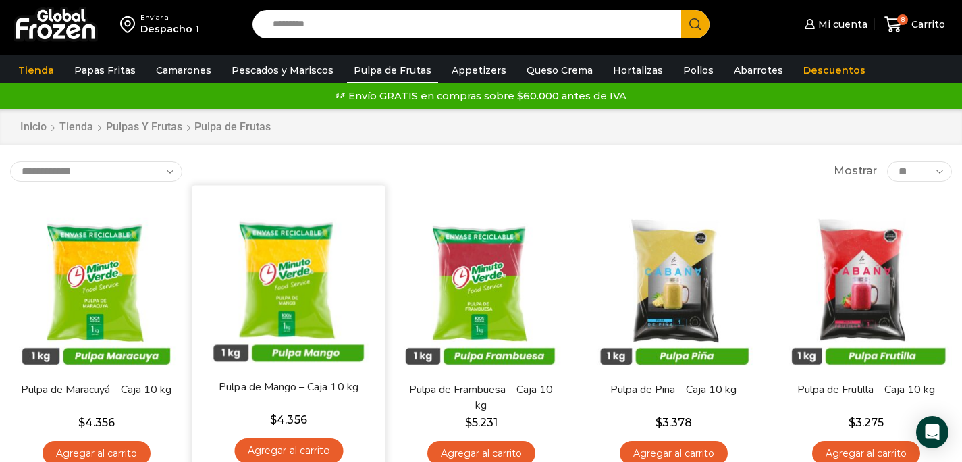
scroll to position [9, 0]
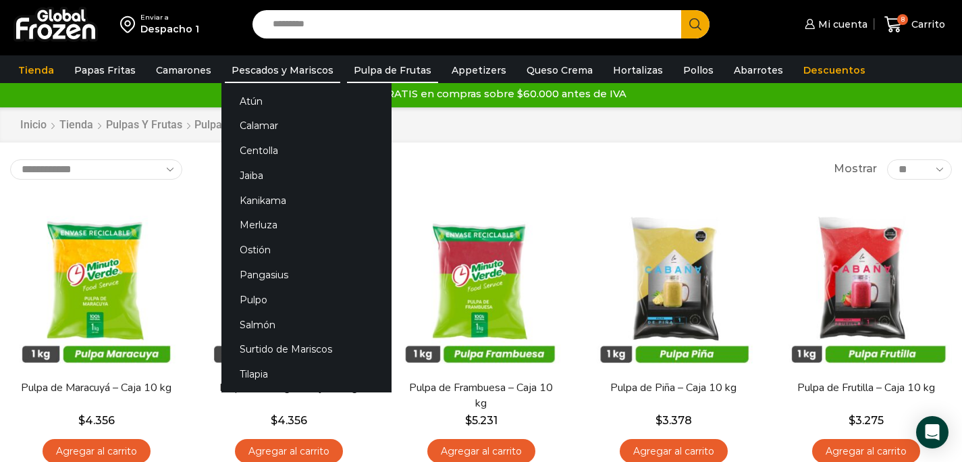
click at [305, 72] on link "Pescados y Mariscos" at bounding box center [282, 70] width 115 height 26
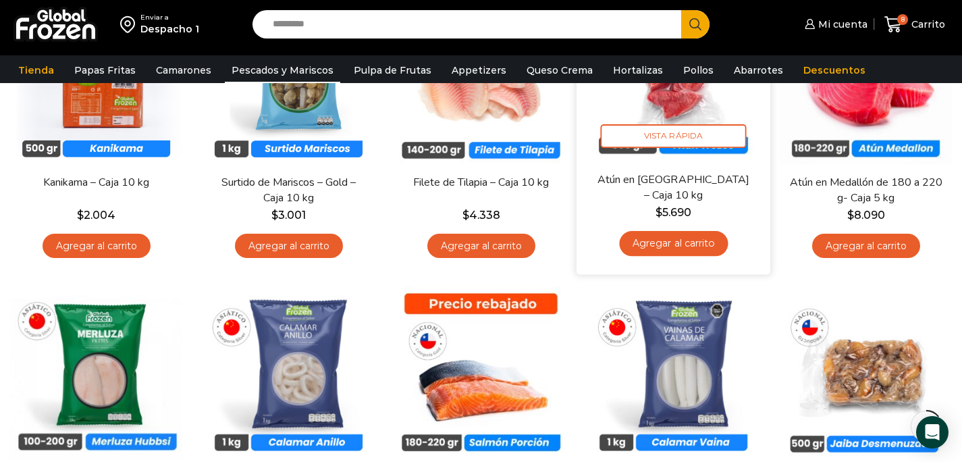
scroll to position [201, 0]
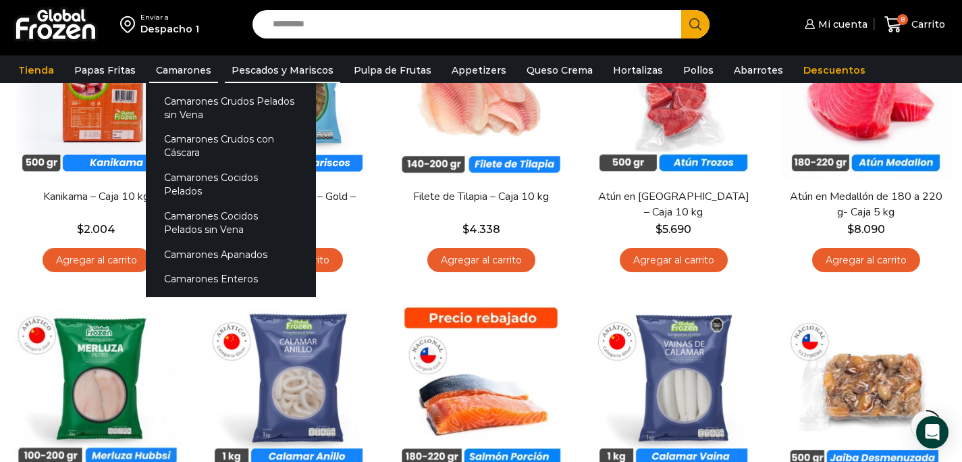
click at [196, 70] on link "Camarones" at bounding box center [183, 70] width 69 height 26
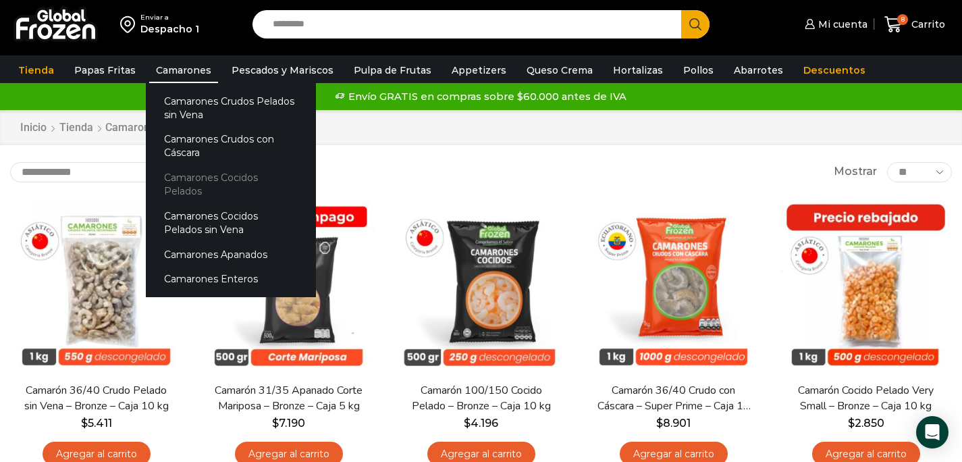
click at [212, 180] on link "Camarones Cocidos Pelados" at bounding box center [231, 184] width 170 height 38
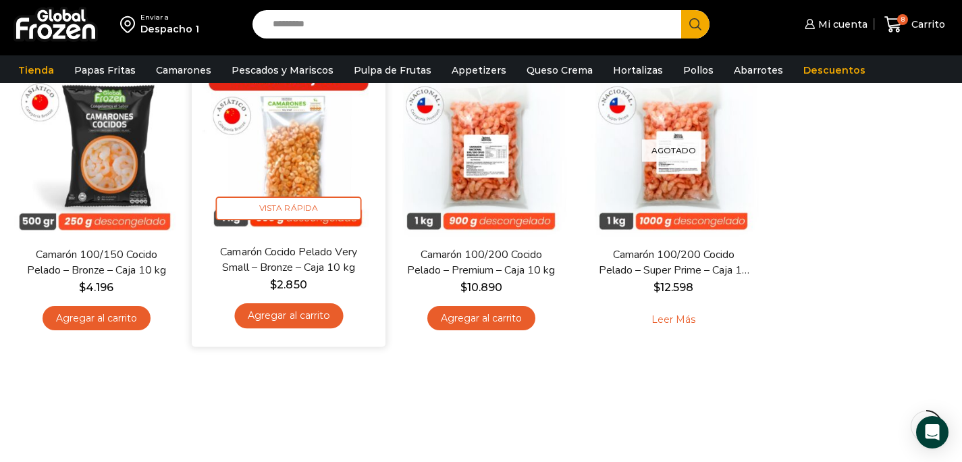
scroll to position [146, 0]
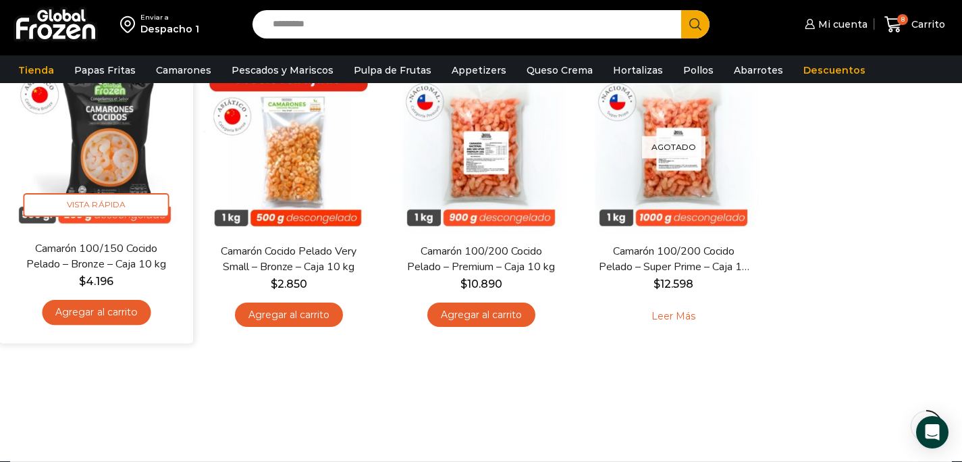
click at [126, 317] on link "Agregar al carrito" at bounding box center [96, 312] width 109 height 25
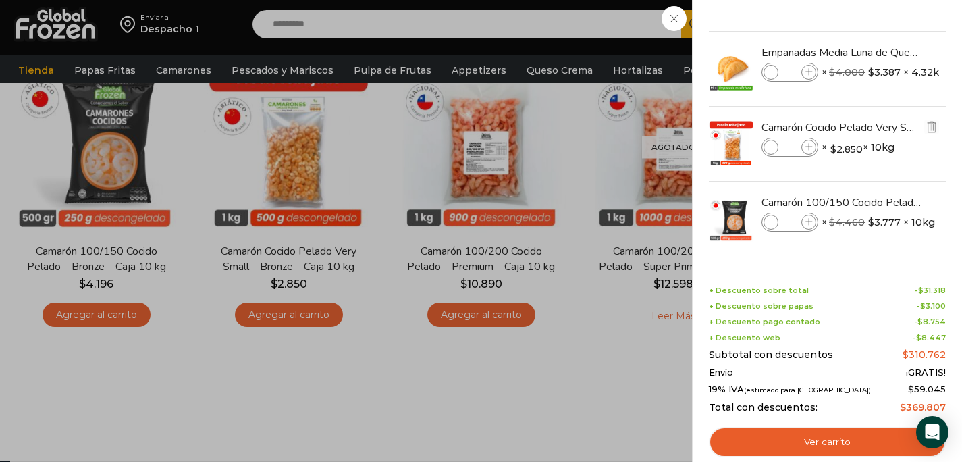
scroll to position [0, 0]
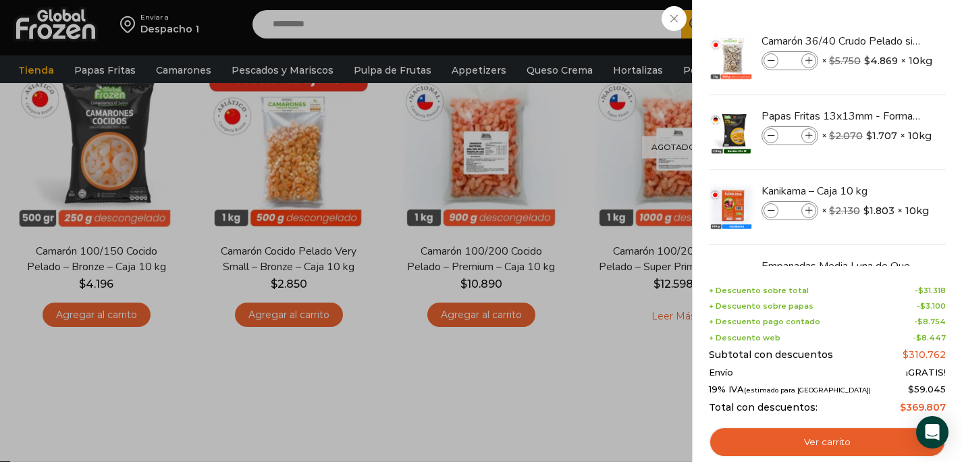
click at [881, 41] on div "9 Carrito 9 9 Shopping Cart *" at bounding box center [915, 25] width 68 height 32
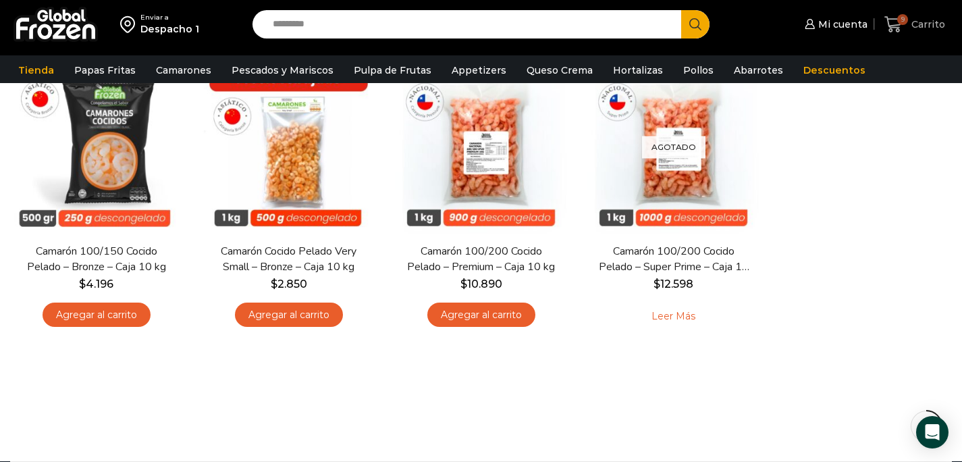
click at [919, 24] on span "Carrito" at bounding box center [926, 25] width 37 height 14
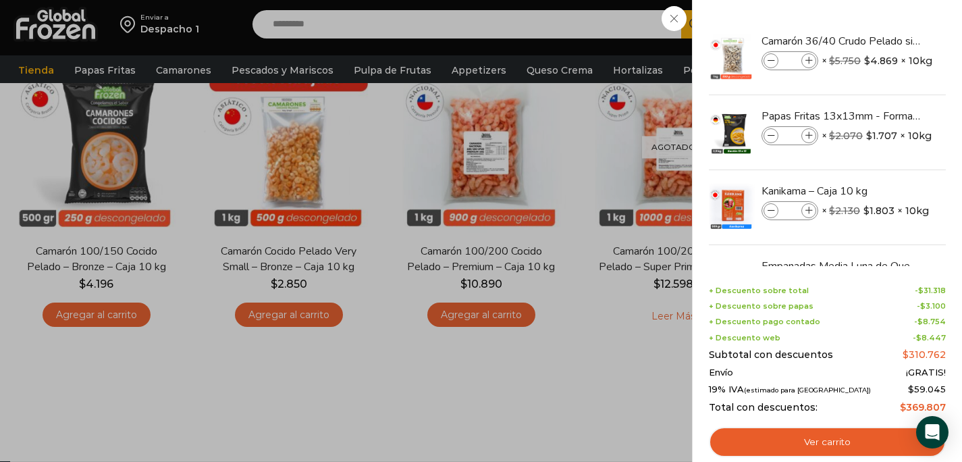
click at [881, 18] on div "9 Carrito 9 9 Shopping Cart *" at bounding box center [915, 25] width 68 height 32
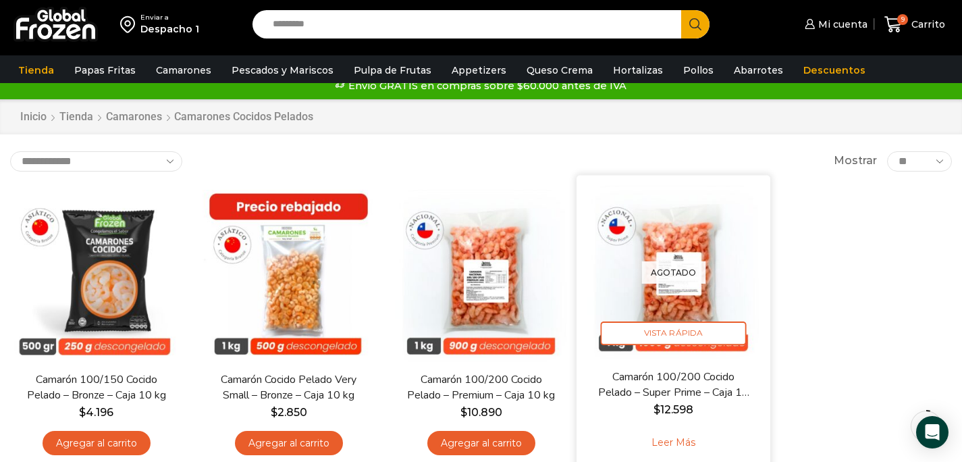
scroll to position [16, 0]
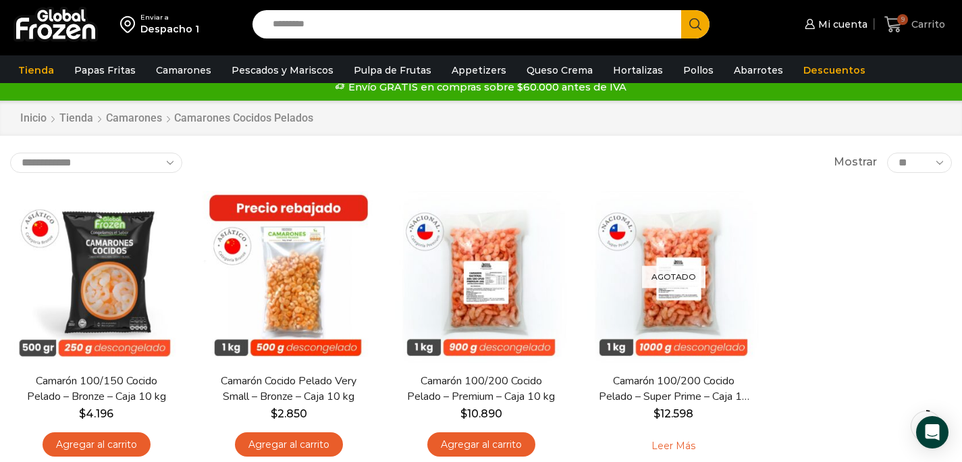
click at [894, 21] on icon at bounding box center [894, 25] width 18 height 18
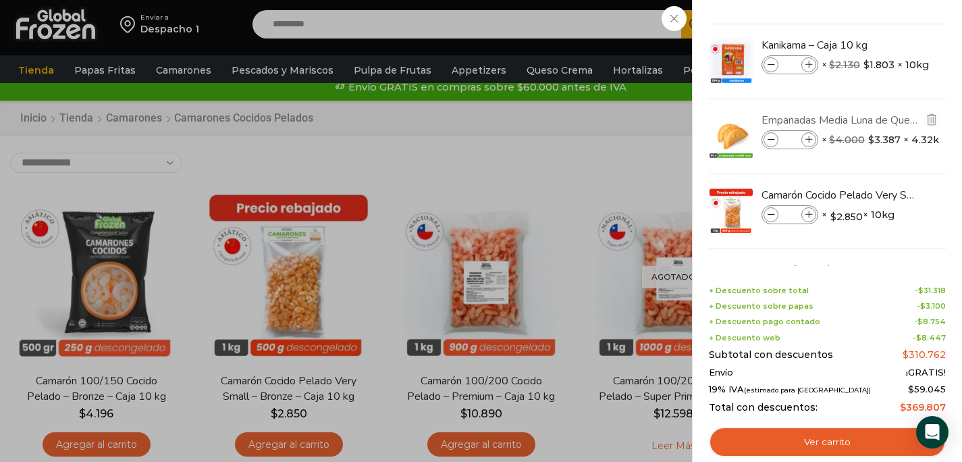
scroll to position [203, 0]
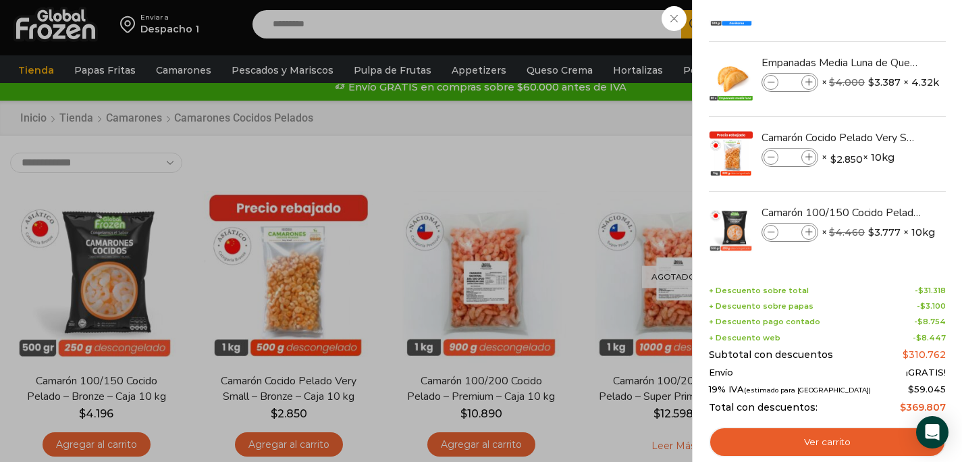
click at [881, 17] on div "9 Carrito 9 9 Shopping Cart *" at bounding box center [915, 25] width 68 height 32
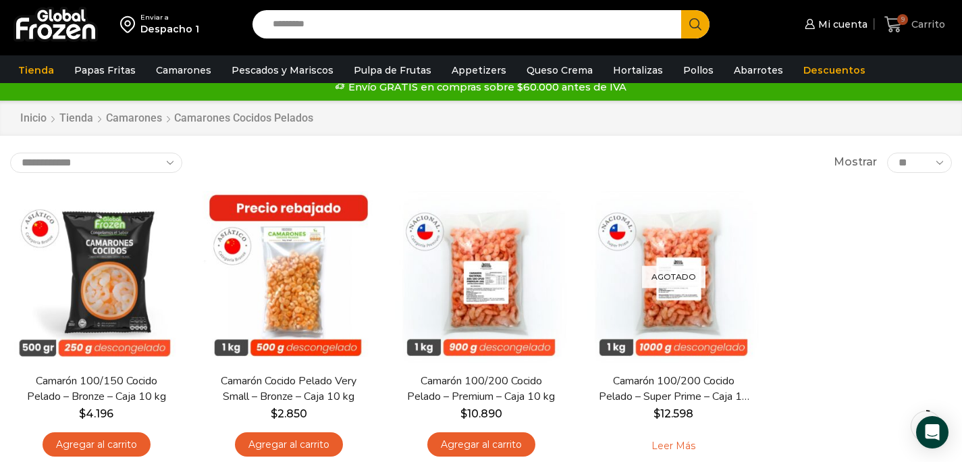
click at [891, 20] on icon at bounding box center [894, 25] width 18 height 18
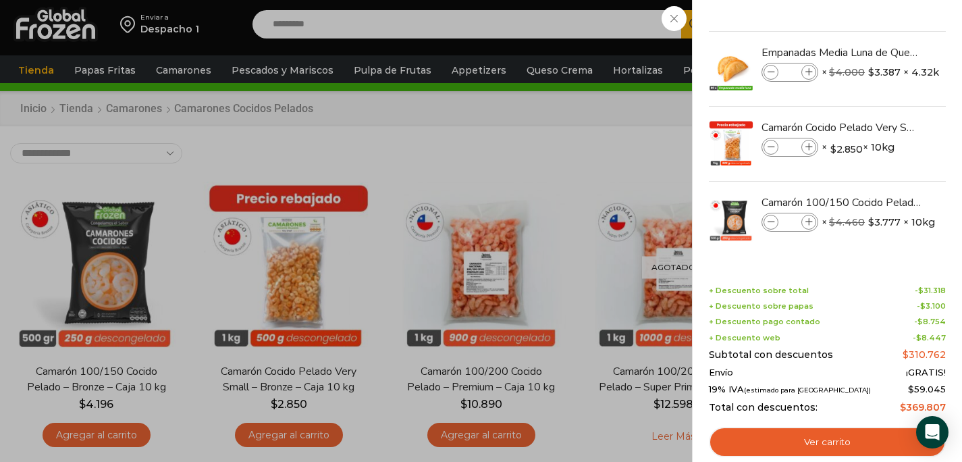
scroll to position [0, 0]
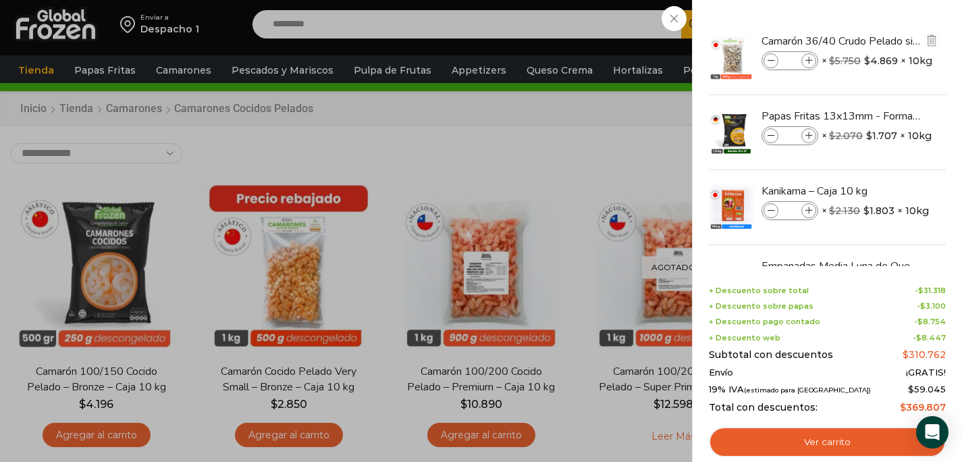
click at [810, 63] on icon at bounding box center [809, 60] width 7 height 7
type input "*"
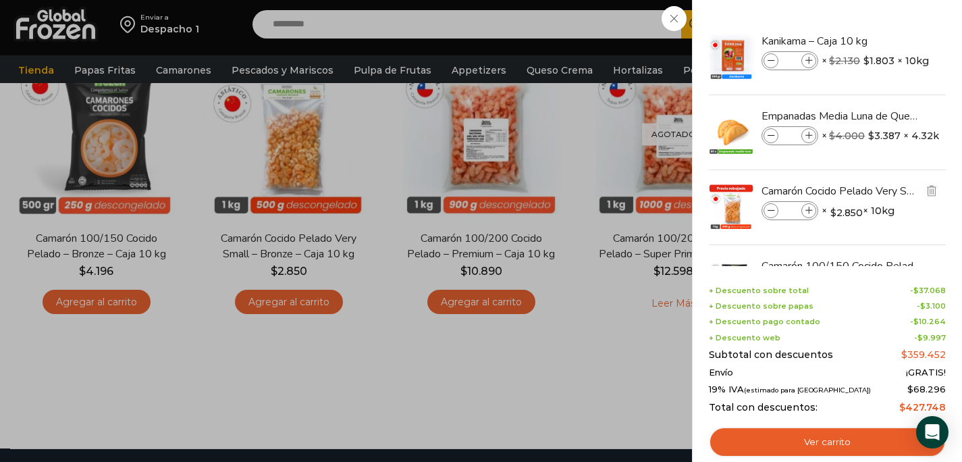
scroll to position [213, 0]
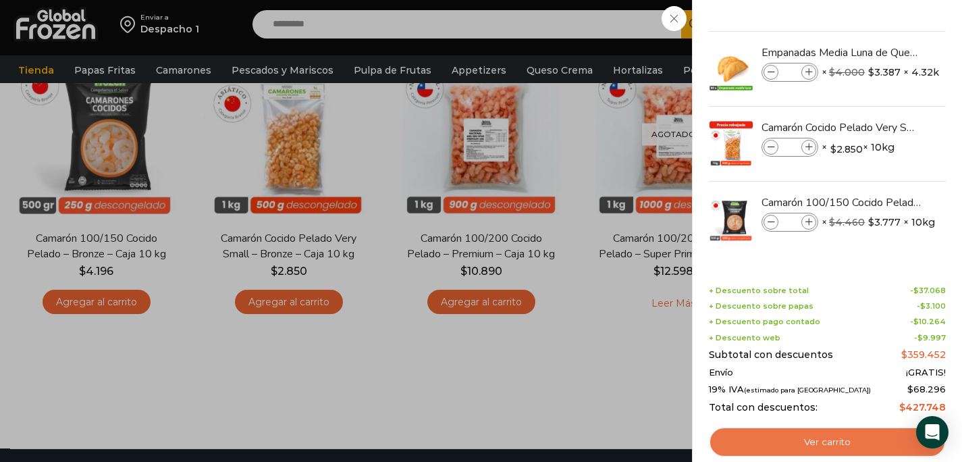
click at [854, 443] on link "Ver carrito" at bounding box center [827, 442] width 237 height 31
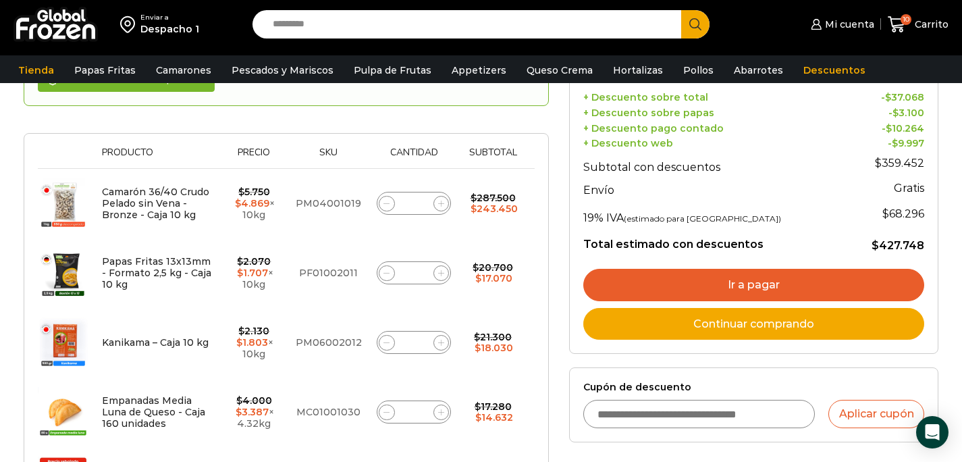
scroll to position [211, 0]
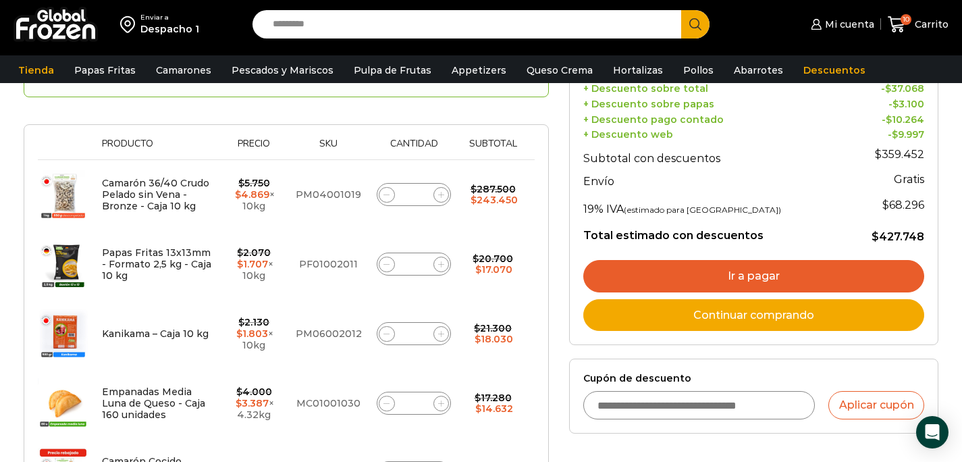
click at [667, 271] on link "Ir a pagar" at bounding box center [753, 276] width 341 height 32
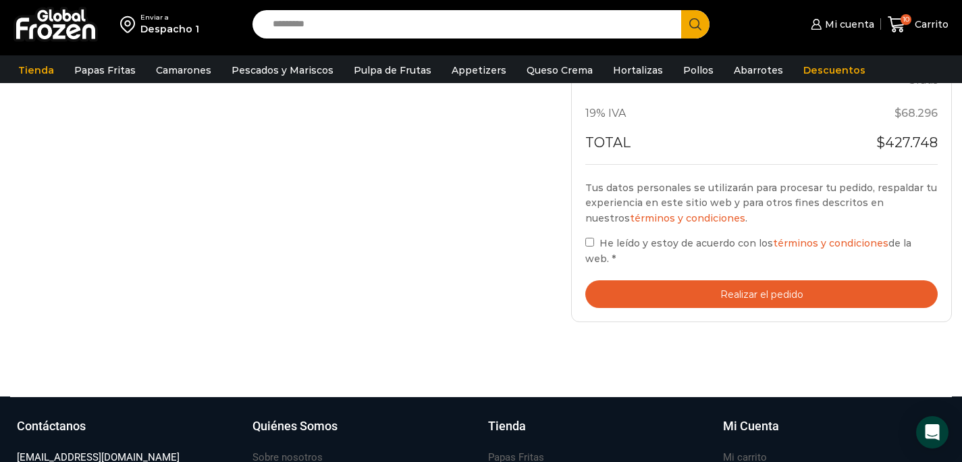
scroll to position [789, 0]
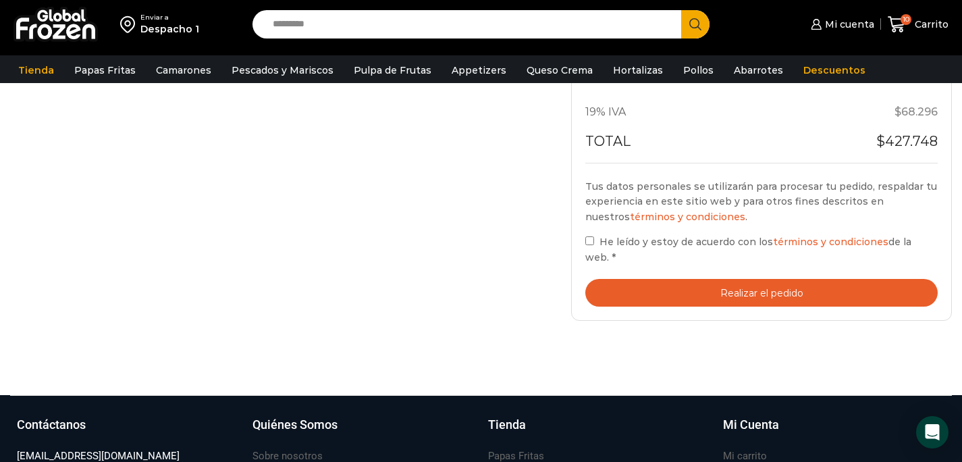
click at [650, 298] on button "Realizar el pedido" at bounding box center [762, 293] width 353 height 28
